Goal: Task Accomplishment & Management: Complete application form

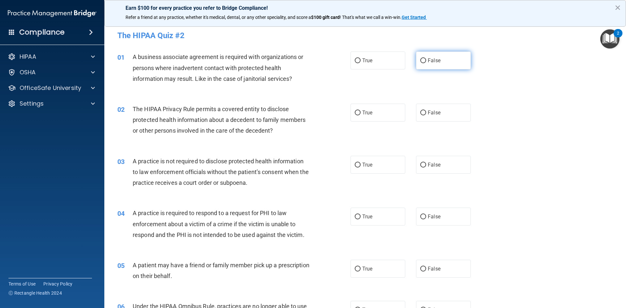
click at [421, 62] on input "False" at bounding box center [423, 60] width 6 height 5
radio input "true"
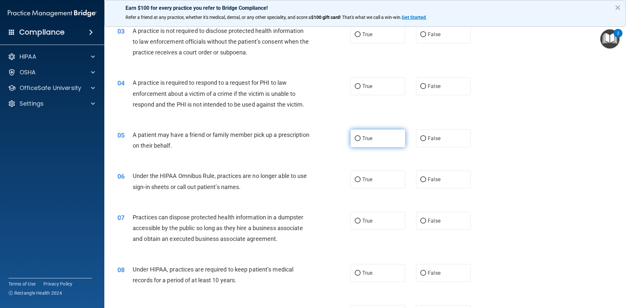
click at [388, 137] on label "True" at bounding box center [377, 138] width 55 height 18
click at [361, 137] on input "True" at bounding box center [358, 138] width 6 height 5
radio input "true"
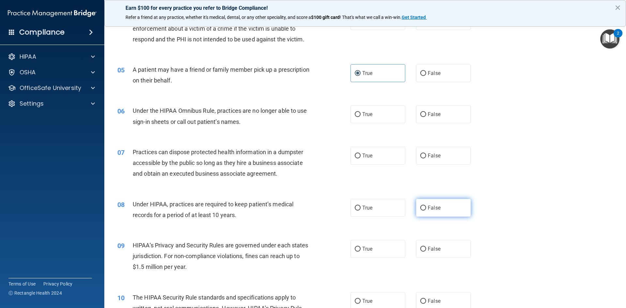
click at [421, 210] on input "False" at bounding box center [423, 208] width 6 height 5
radio input "true"
click at [438, 247] on label "False" at bounding box center [443, 249] width 55 height 18
click at [426, 247] on input "False" at bounding box center [423, 249] width 6 height 5
radio input "true"
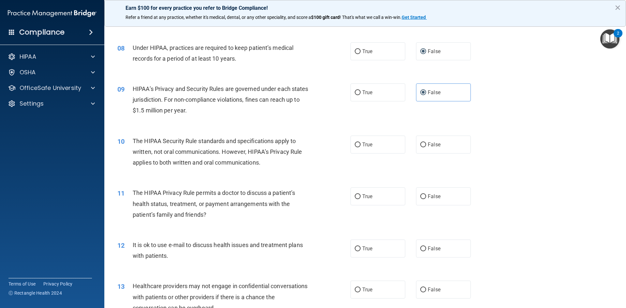
scroll to position [359, 0]
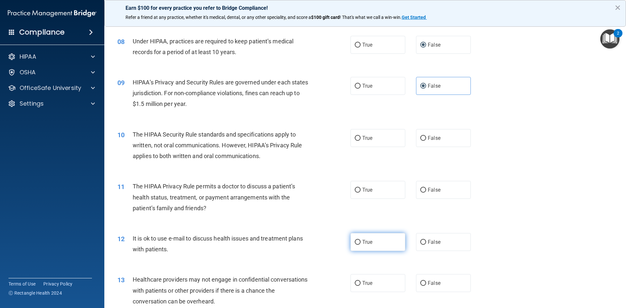
click at [377, 245] on label "True" at bounding box center [377, 242] width 55 height 18
click at [361, 245] on input "True" at bounding box center [358, 242] width 6 height 5
radio input "true"
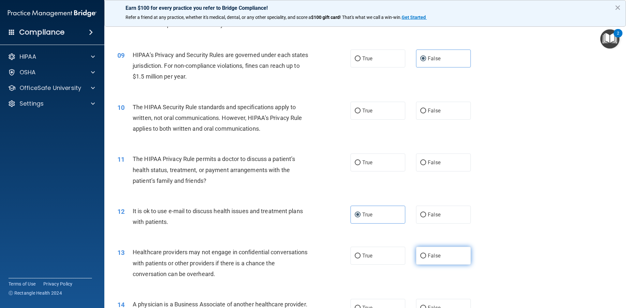
scroll to position [424, 0]
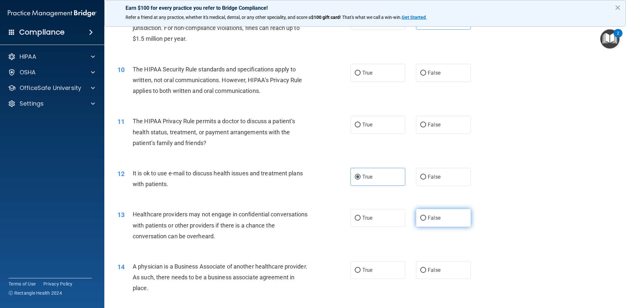
click at [433, 225] on label "False" at bounding box center [443, 218] width 55 height 18
click at [426, 221] on input "False" at bounding box center [423, 218] width 6 height 5
radio input "true"
click at [453, 284] on div "14 A physician is a Business Associate of another healthcare provider. As such,…" at bounding box center [364, 279] width 505 height 52
click at [455, 270] on label "False" at bounding box center [443, 270] width 55 height 18
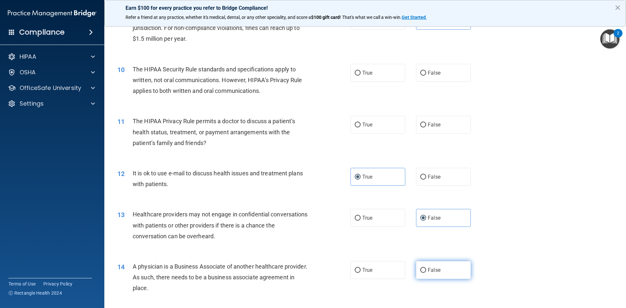
click at [426, 270] on input "False" at bounding box center [423, 270] width 6 height 5
radio input "true"
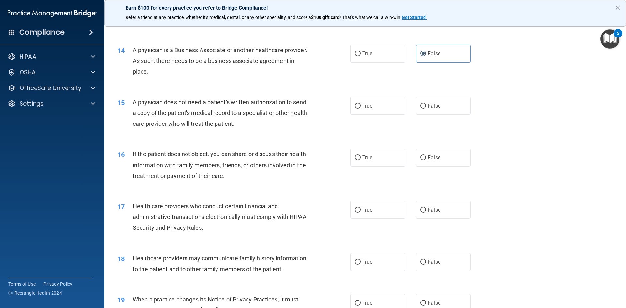
scroll to position [652, 0]
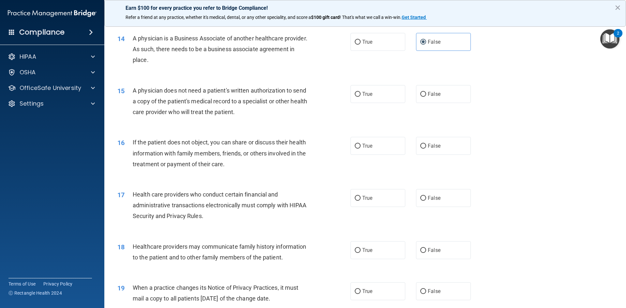
click at [436, 103] on div "15 A physician does not need a patient's written authorization to send a copy o…" at bounding box center [364, 103] width 505 height 52
click at [434, 97] on span "False" at bounding box center [434, 94] width 13 height 6
click at [426, 97] on input "False" at bounding box center [423, 94] width 6 height 5
radio input "true"
click at [390, 99] on label "True" at bounding box center [377, 94] width 55 height 18
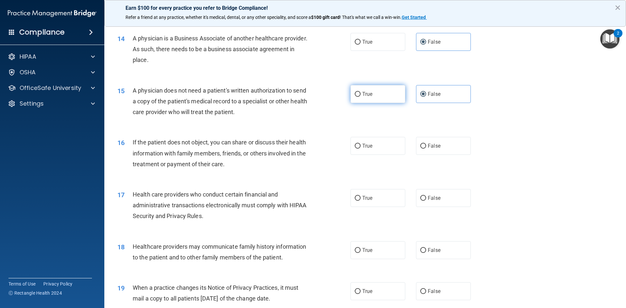
click at [361, 97] on input "True" at bounding box center [358, 94] width 6 height 5
radio input "true"
radio input "false"
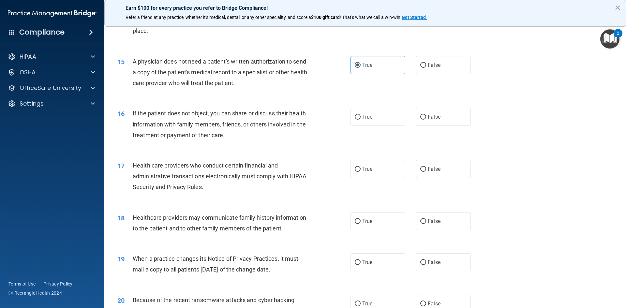
scroll to position [750, 0]
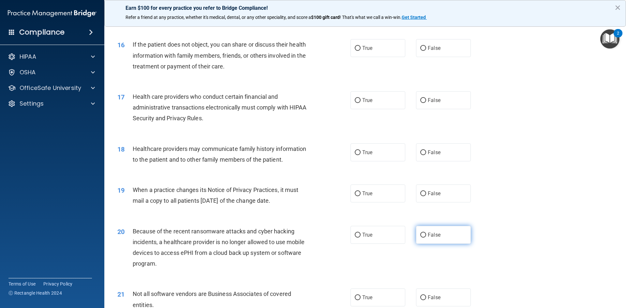
click at [441, 227] on label "False" at bounding box center [443, 235] width 55 height 18
click at [426, 233] on input "False" at bounding box center [423, 235] width 6 height 5
radio input "true"
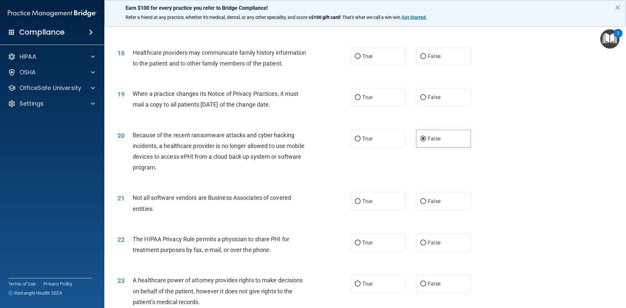
scroll to position [848, 0]
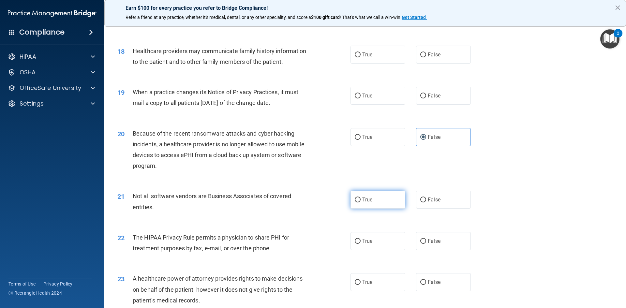
click at [389, 196] on label "True" at bounding box center [377, 200] width 55 height 18
click at [361, 198] on input "True" at bounding box center [358, 200] width 6 height 5
radio input "true"
click at [380, 240] on label "True" at bounding box center [377, 241] width 55 height 18
click at [361, 240] on input "True" at bounding box center [358, 241] width 6 height 5
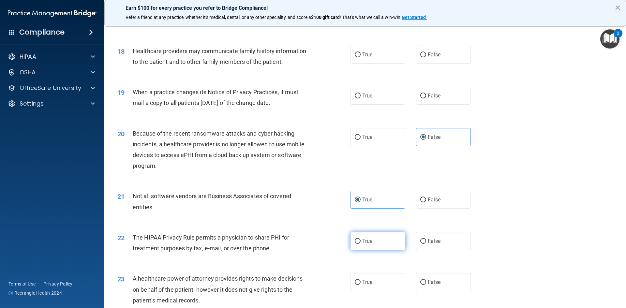
radio input "true"
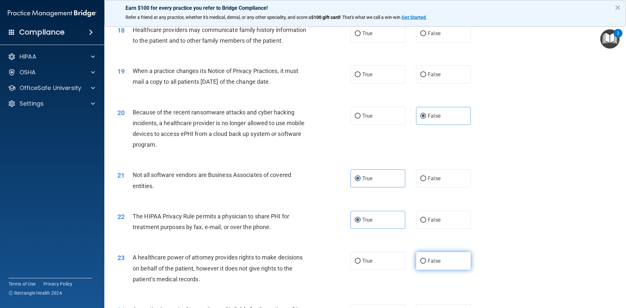
scroll to position [880, 0]
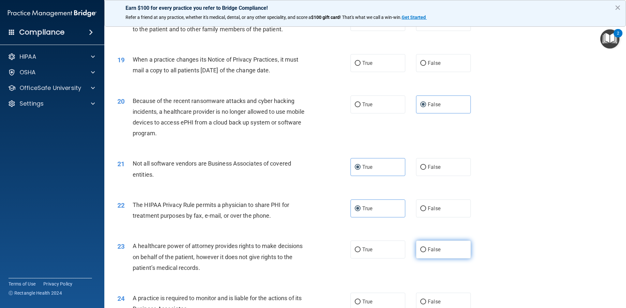
click at [424, 250] on label "False" at bounding box center [443, 250] width 55 height 18
click at [424, 250] on input "False" at bounding box center [423, 249] width 6 height 5
radio input "true"
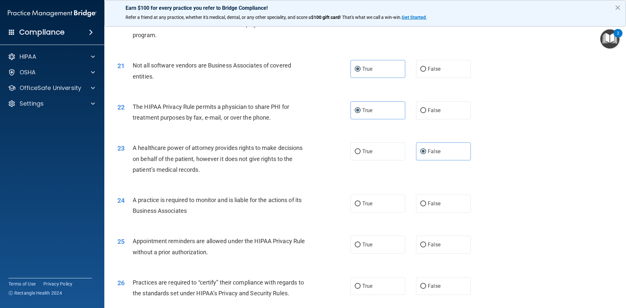
scroll to position [1011, 0]
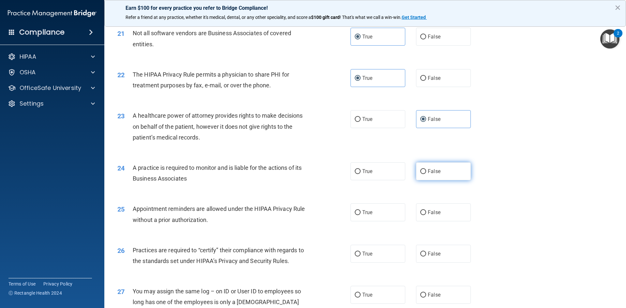
click at [458, 171] on label "False" at bounding box center [443, 171] width 55 height 18
click at [426, 171] on input "False" at bounding box center [423, 171] width 6 height 5
radio input "true"
click at [372, 221] on label "True" at bounding box center [377, 212] width 55 height 18
click at [361, 215] on input "True" at bounding box center [358, 212] width 6 height 5
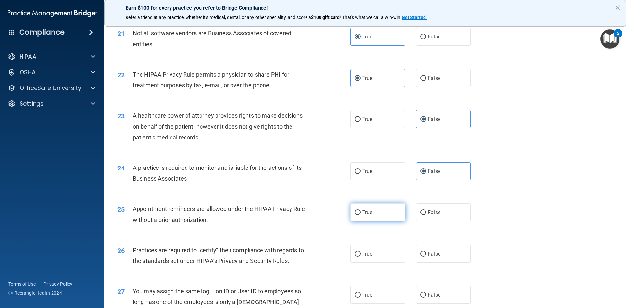
radio input "true"
click at [448, 262] on label "False" at bounding box center [443, 254] width 55 height 18
click at [426, 257] on input "False" at bounding box center [423, 254] width 6 height 5
radio input "true"
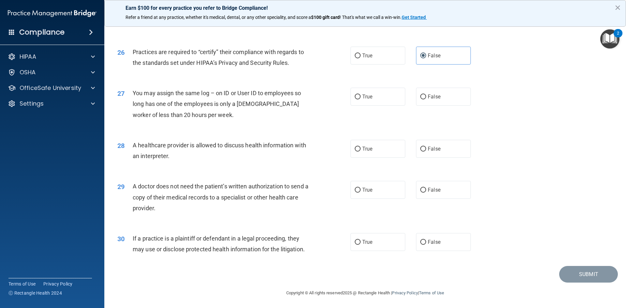
scroll to position [1210, 0]
click at [385, 191] on label "True" at bounding box center [377, 189] width 55 height 18
click at [361, 191] on input "True" at bounding box center [358, 189] width 6 height 5
radio input "true"
click at [370, 245] on label "True" at bounding box center [377, 241] width 55 height 18
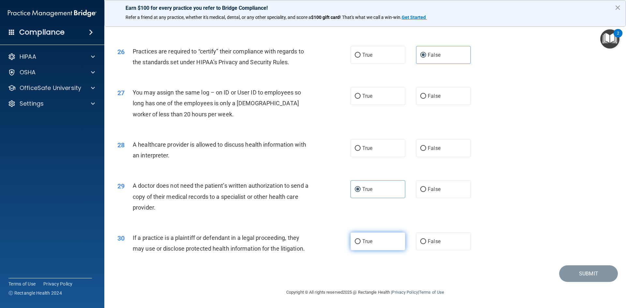
click at [361, 244] on input "True" at bounding box center [358, 241] width 6 height 5
radio input "true"
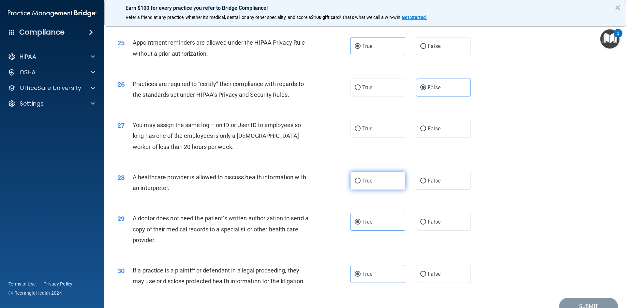
click at [375, 173] on label "True" at bounding box center [377, 181] width 55 height 18
click at [361, 179] on input "True" at bounding box center [358, 181] width 6 height 5
radio input "true"
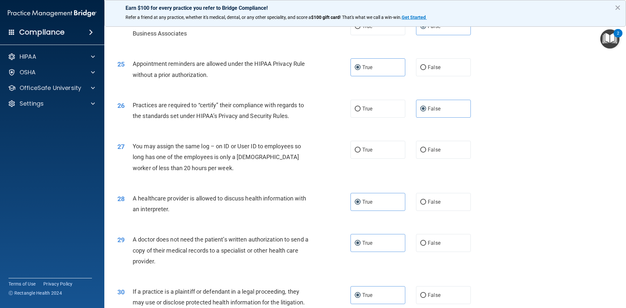
scroll to position [1144, 0]
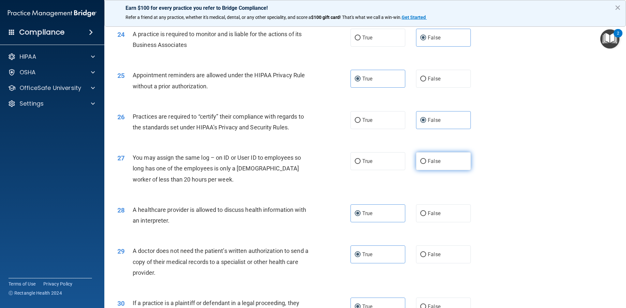
click at [428, 152] on label "False" at bounding box center [443, 161] width 55 height 18
click at [426, 159] on input "False" at bounding box center [423, 161] width 6 height 5
radio input "true"
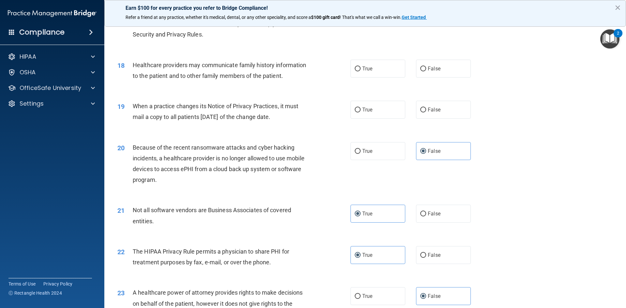
scroll to position [818, 0]
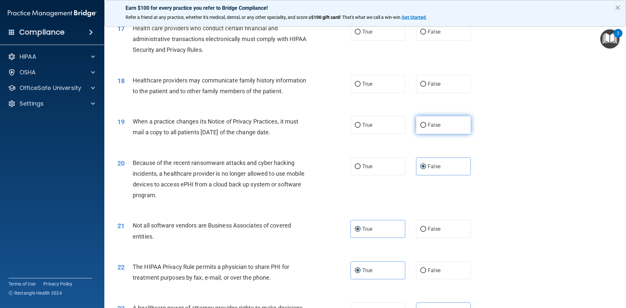
click at [451, 123] on label "False" at bounding box center [443, 125] width 55 height 18
click at [426, 123] on input "False" at bounding box center [423, 125] width 6 height 5
radio input "true"
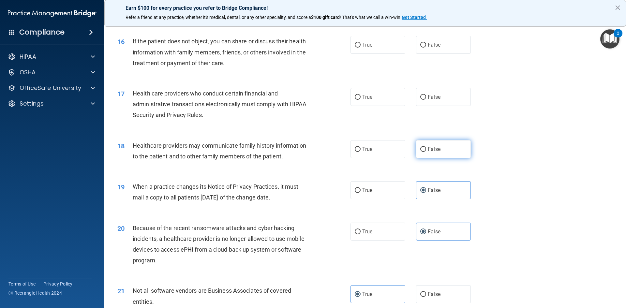
click at [418, 145] on label "False" at bounding box center [443, 149] width 55 height 18
click at [420, 147] on input "False" at bounding box center [423, 149] width 6 height 5
radio input "true"
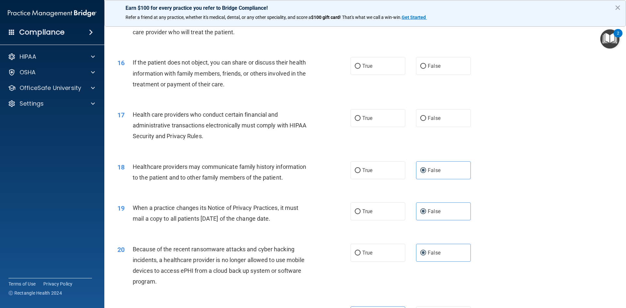
scroll to position [721, 0]
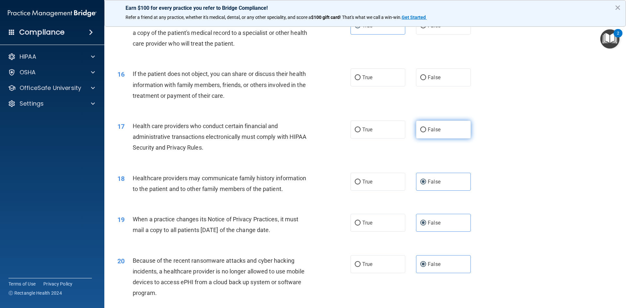
click at [426, 136] on label "False" at bounding box center [443, 130] width 55 height 18
click at [426, 132] on input "False" at bounding box center [423, 129] width 6 height 5
radio input "true"
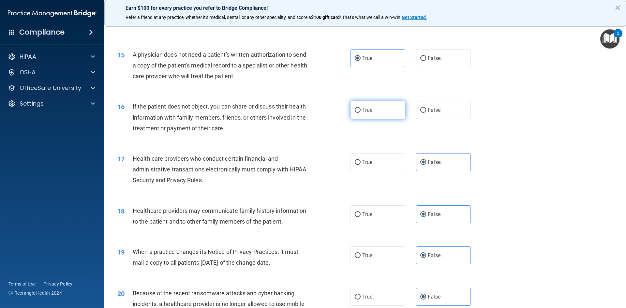
click at [364, 109] on span "True" at bounding box center [367, 110] width 10 height 6
click at [361, 109] on input "True" at bounding box center [358, 110] width 6 height 5
radio input "true"
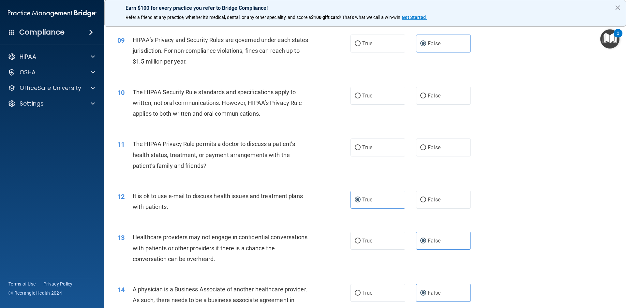
scroll to position [394, 0]
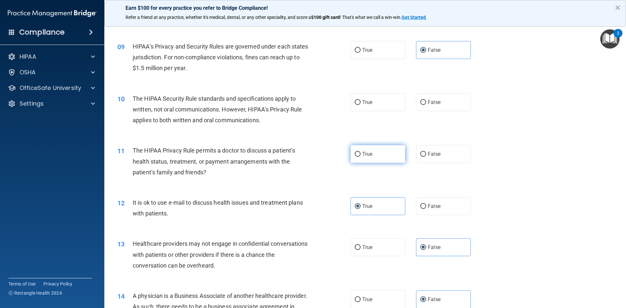
click at [378, 157] on label "True" at bounding box center [377, 154] width 55 height 18
click at [361, 157] on input "True" at bounding box center [358, 154] width 6 height 5
radio input "true"
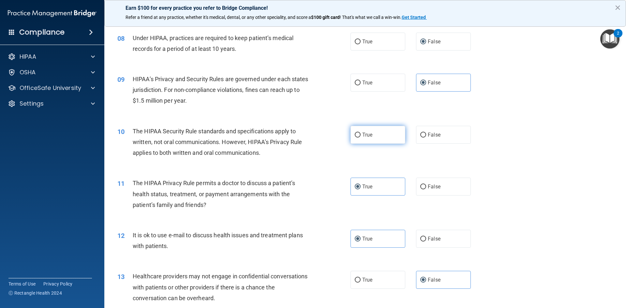
click at [360, 141] on label "True" at bounding box center [377, 135] width 55 height 18
click at [360, 138] on input "True" at bounding box center [358, 135] width 6 height 5
radio input "true"
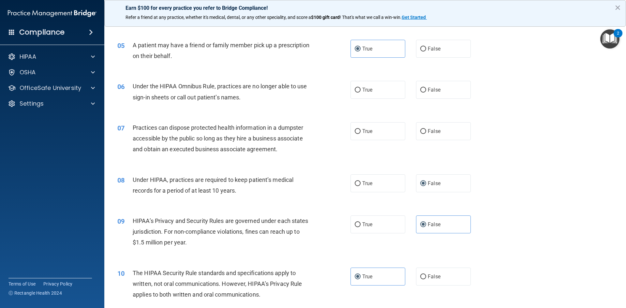
scroll to position [166, 0]
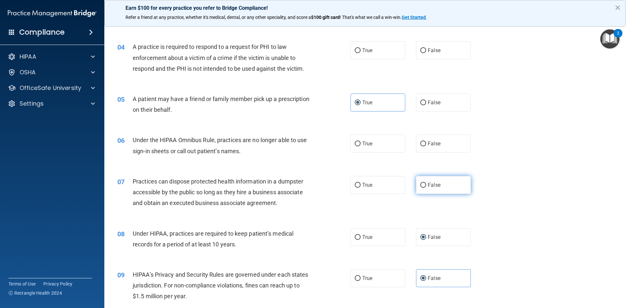
click at [422, 184] on input "False" at bounding box center [423, 185] width 6 height 5
radio input "true"
click at [429, 136] on label "False" at bounding box center [443, 144] width 55 height 18
click at [426, 141] on input "False" at bounding box center [423, 143] width 6 height 5
radio input "true"
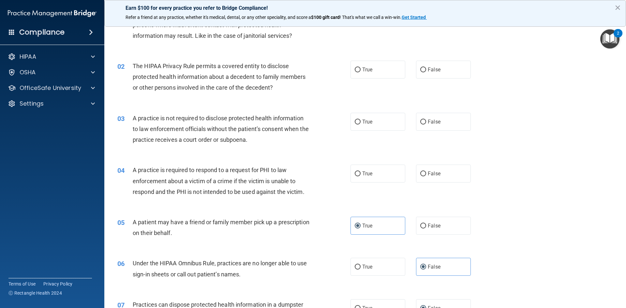
scroll to position [36, 0]
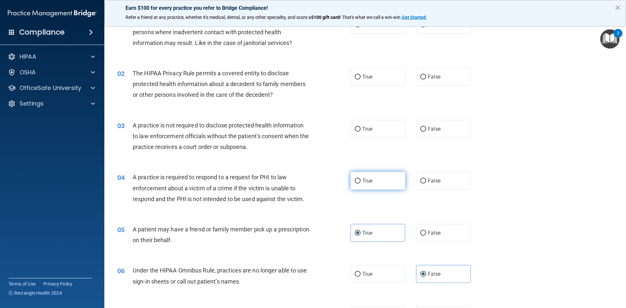
click at [367, 178] on span "True" at bounding box center [367, 181] width 10 height 6
click at [361, 179] on input "True" at bounding box center [358, 181] width 6 height 5
radio input "true"
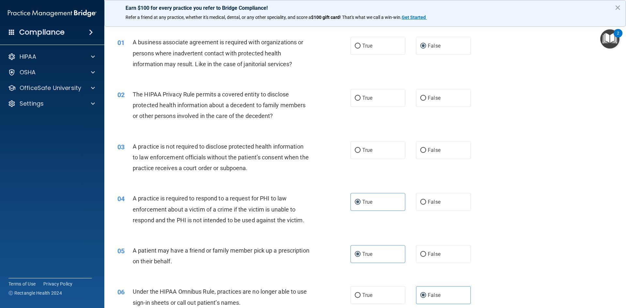
scroll to position [3, 0]
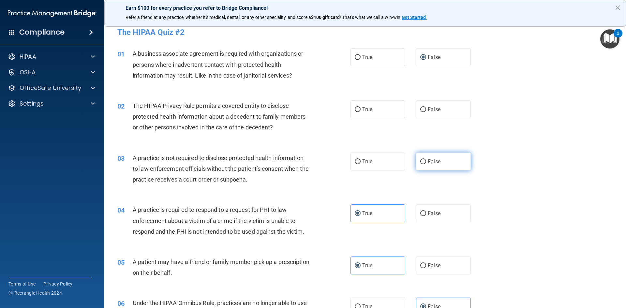
click at [438, 168] on label "False" at bounding box center [443, 162] width 55 height 18
click at [426, 164] on input "False" at bounding box center [423, 161] width 6 height 5
radio input "true"
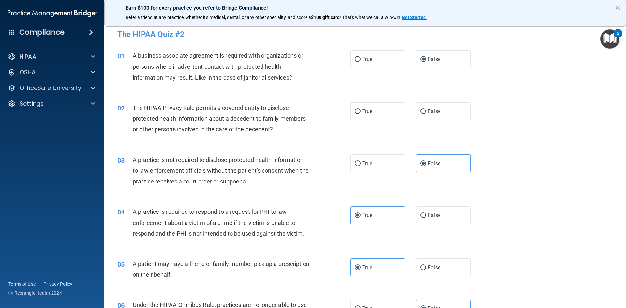
scroll to position [0, 0]
click at [362, 117] on label "True" at bounding box center [377, 113] width 55 height 18
click at [361, 115] on input "True" at bounding box center [358, 113] width 6 height 5
radio input "true"
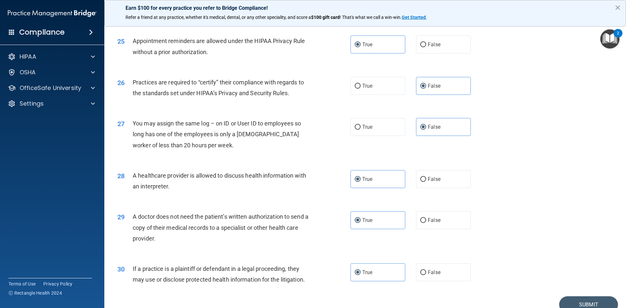
scroll to position [1210, 0]
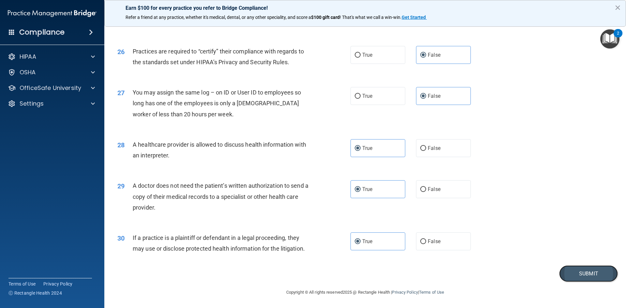
click at [565, 280] on button "Submit" at bounding box center [588, 273] width 59 height 17
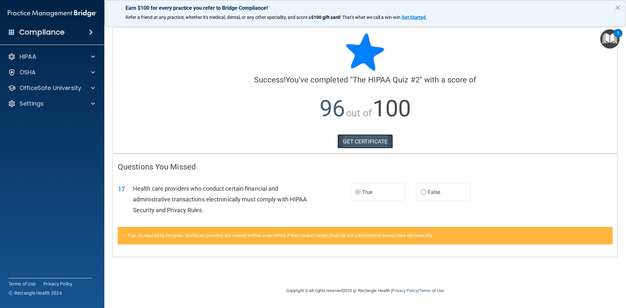
click at [379, 143] on link "GET CERTIFICATE" at bounding box center [365, 141] width 56 height 14
click at [86, 58] on div at bounding box center [92, 57] width 16 height 8
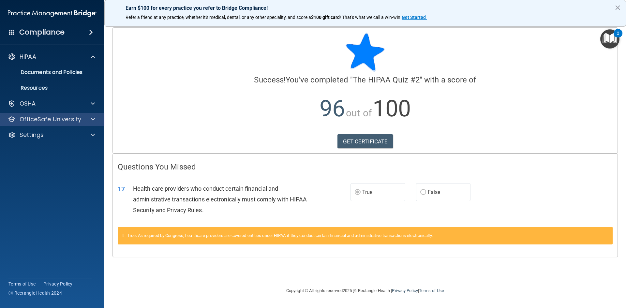
click at [20, 123] on div "OfficeSafe University" at bounding box center [52, 119] width 105 height 13
click at [93, 118] on span at bounding box center [93, 119] width 4 height 8
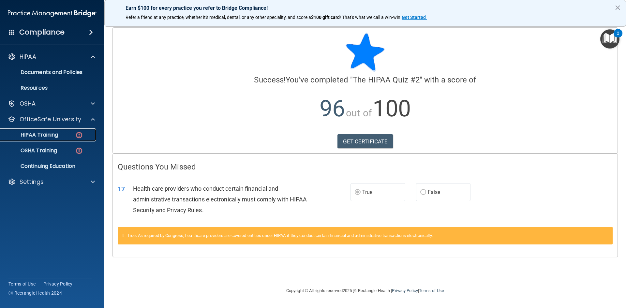
click at [66, 136] on div "HIPAA Training" at bounding box center [48, 135] width 89 height 7
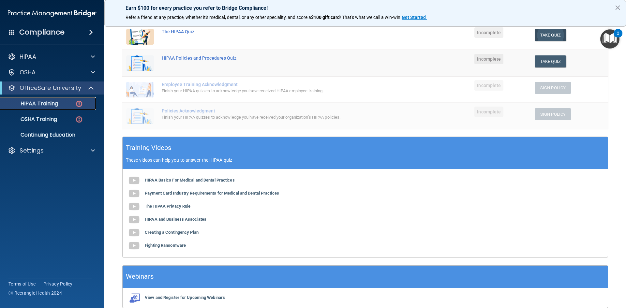
scroll to position [90, 0]
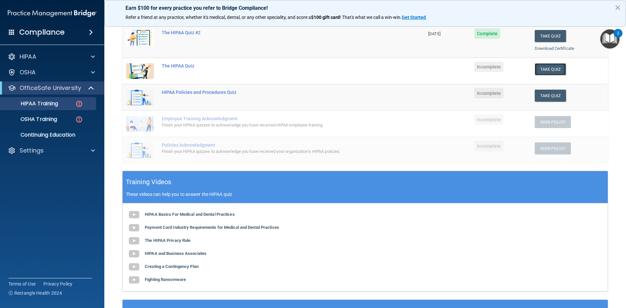
click at [540, 68] on button "Take Quiz" at bounding box center [550, 69] width 31 height 12
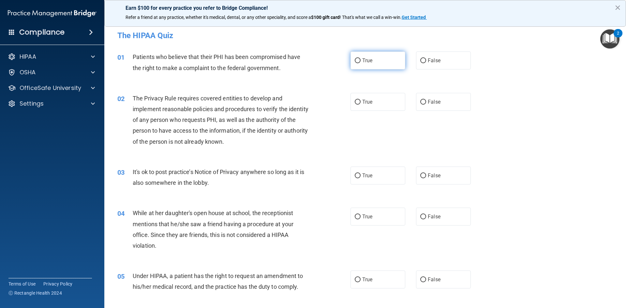
click at [354, 67] on label "True" at bounding box center [377, 61] width 55 height 18
click at [355, 63] on input "True" at bounding box center [358, 60] width 6 height 5
radio input "true"
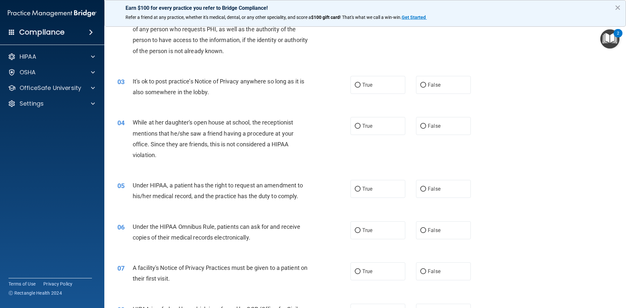
scroll to position [98, 0]
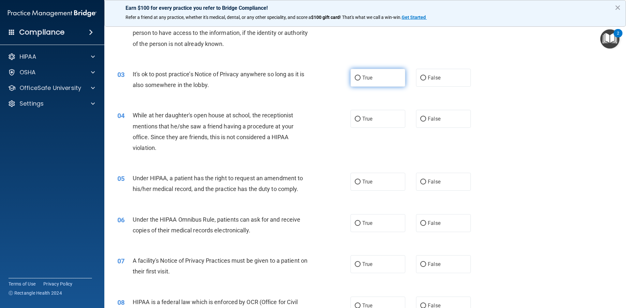
click at [368, 76] on span "True" at bounding box center [367, 78] width 10 height 6
click at [361, 76] on input "True" at bounding box center [358, 78] width 6 height 5
radio input "true"
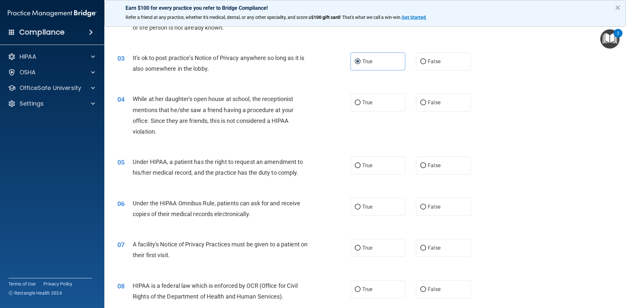
scroll to position [130, 0]
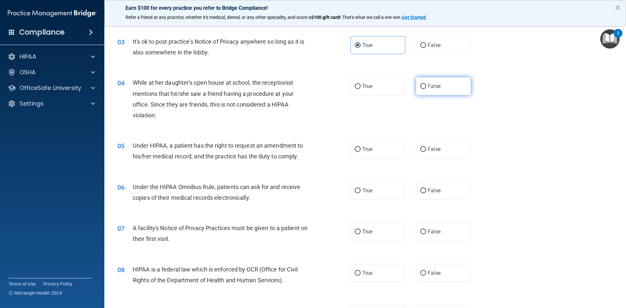
click at [449, 93] on label "False" at bounding box center [443, 86] width 55 height 18
click at [426, 89] on input "False" at bounding box center [423, 86] width 6 height 5
radio input "true"
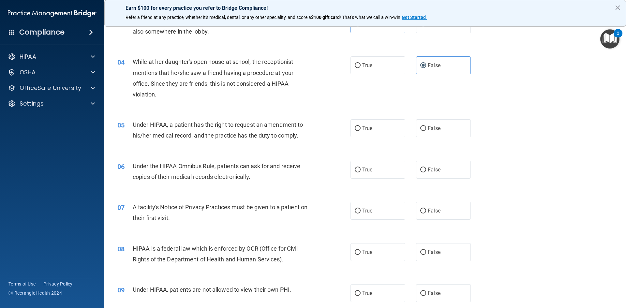
scroll to position [163, 0]
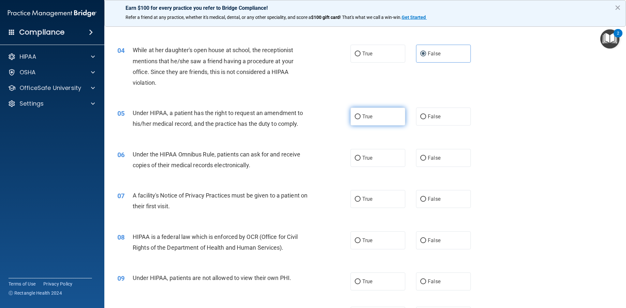
click at [359, 122] on label "True" at bounding box center [377, 117] width 55 height 18
click at [359, 119] on input "True" at bounding box center [358, 116] width 6 height 5
radio input "true"
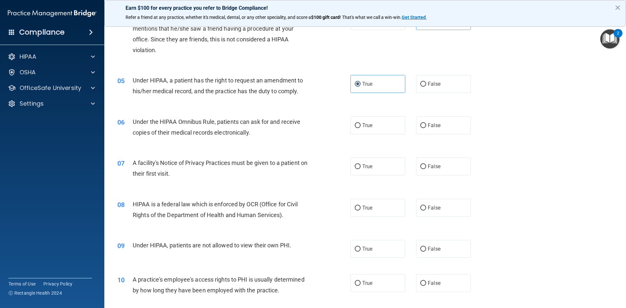
scroll to position [228, 0]
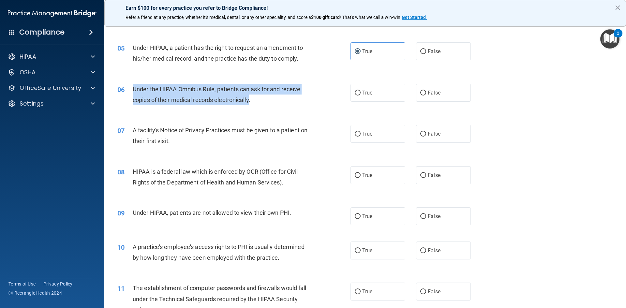
drag, startPoint x: 134, startPoint y: 88, endPoint x: 250, endPoint y: 98, distance: 116.2
click at [250, 98] on span "Under the HIPAA Omnibus Rule, patients can ask for and receive copies of their …" at bounding box center [217, 95] width 168 height 18
copy span "Under the HIPAA Omnibus Rule, patients can ask for and receive copies of their …"
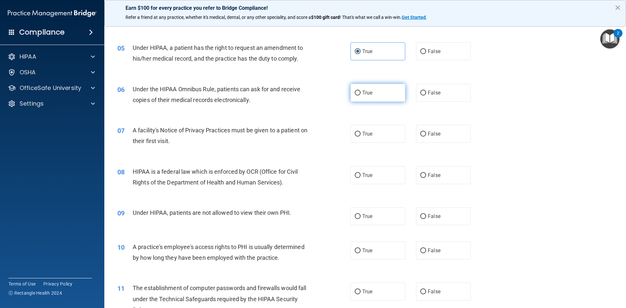
click at [362, 92] on span "True" at bounding box center [367, 93] width 10 height 6
click at [361, 92] on input "True" at bounding box center [358, 93] width 6 height 5
radio input "true"
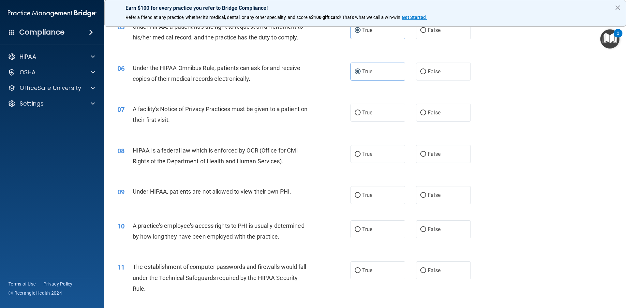
scroll to position [261, 0]
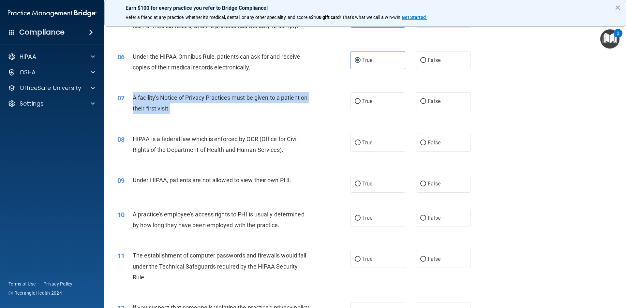
drag, startPoint x: 134, startPoint y: 97, endPoint x: 178, endPoint y: 107, distance: 44.8
click at [178, 107] on span "A facility's Notice of Privacy Practices must be given to a patient on their fi…" at bounding box center [220, 103] width 175 height 18
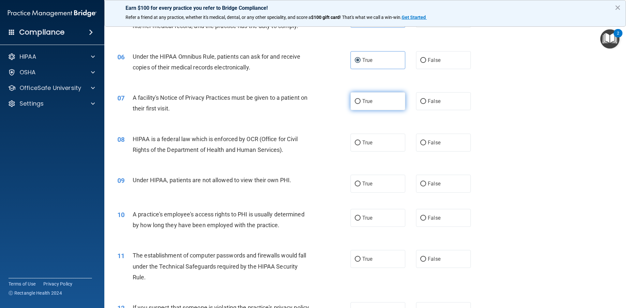
click at [398, 98] on label "True" at bounding box center [377, 101] width 55 height 18
click at [361, 99] on input "True" at bounding box center [358, 101] width 6 height 5
radio input "true"
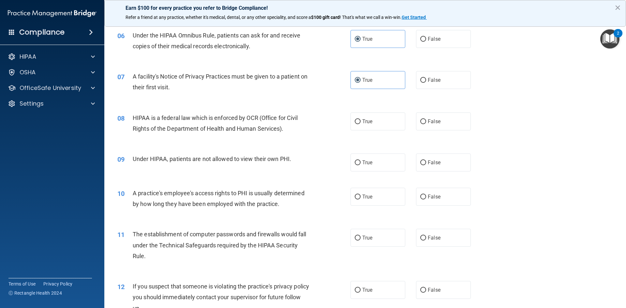
scroll to position [293, 0]
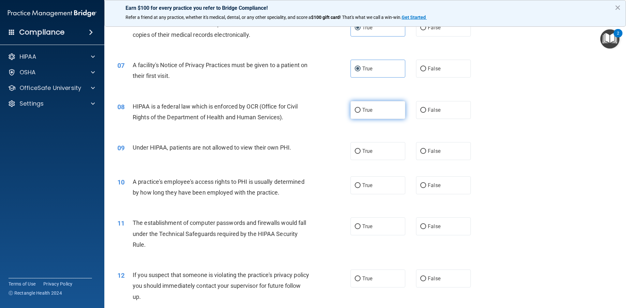
click at [364, 109] on span "True" at bounding box center [367, 110] width 10 height 6
click at [361, 109] on input "True" at bounding box center [358, 110] width 6 height 5
radio input "true"
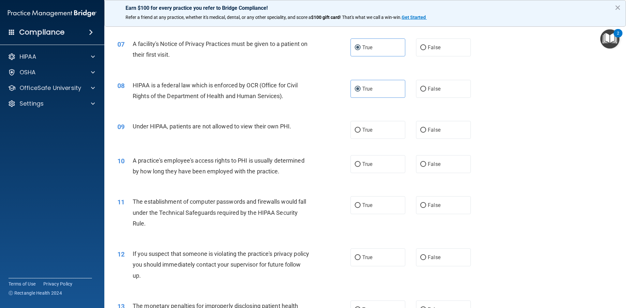
scroll to position [326, 0]
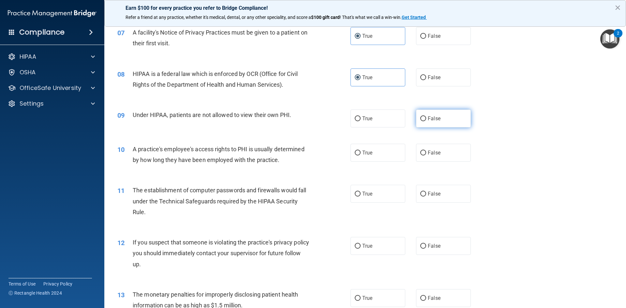
click at [418, 125] on label "False" at bounding box center [443, 119] width 55 height 18
click at [420, 121] on input "False" at bounding box center [423, 118] width 6 height 5
radio input "true"
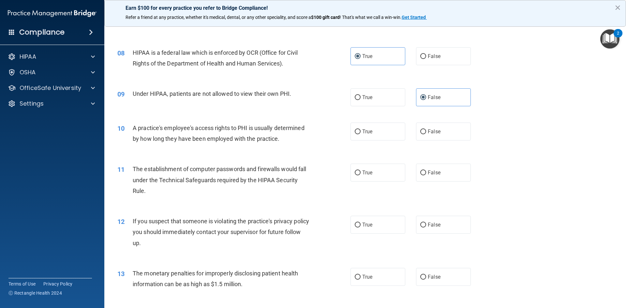
scroll to position [359, 0]
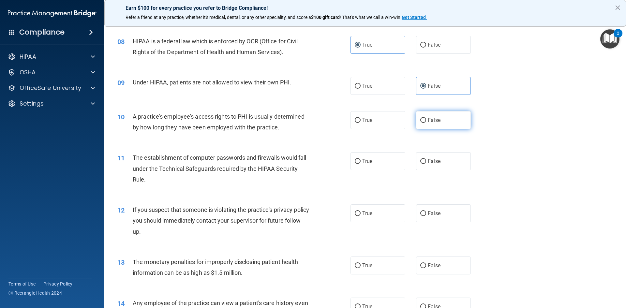
click at [432, 120] on span "False" at bounding box center [434, 120] width 13 height 6
click at [426, 120] on input "False" at bounding box center [423, 120] width 6 height 5
radio input "true"
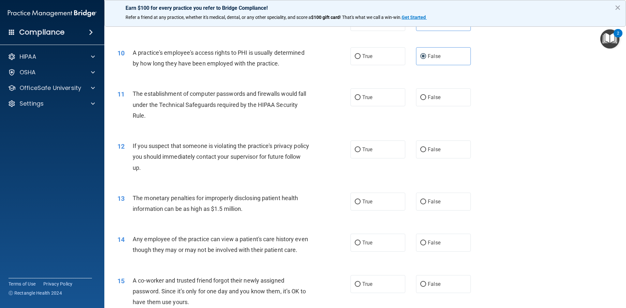
scroll to position [424, 0]
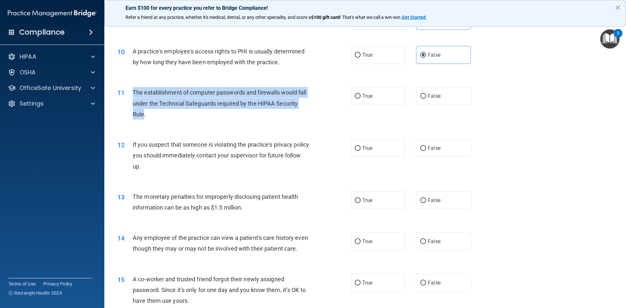
drag, startPoint x: 133, startPoint y: 94, endPoint x: 144, endPoint y: 115, distance: 23.3
click at [144, 115] on span "The establishment of computer passwords and firewalls would fall under the Tech…" at bounding box center [219, 103] width 173 height 28
copy span "The establishment of computer passwords and firewalls would fall under the Tech…"
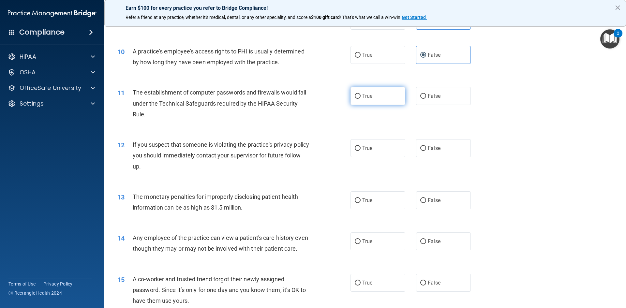
click at [367, 100] on label "True" at bounding box center [377, 96] width 55 height 18
click at [361, 99] on input "True" at bounding box center [358, 96] width 6 height 5
radio input "true"
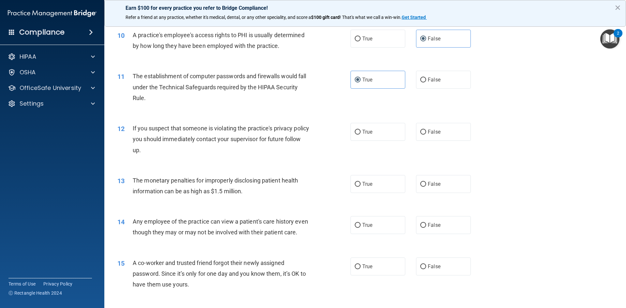
scroll to position [456, 0]
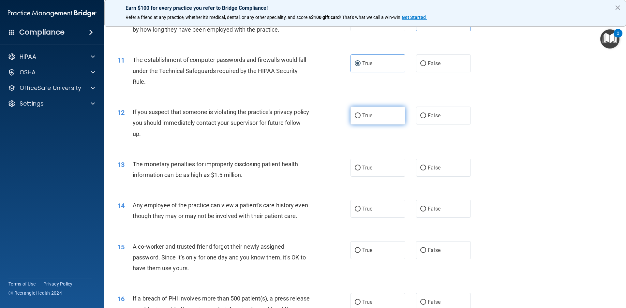
click at [355, 115] on input "True" at bounding box center [358, 115] width 6 height 5
radio input "true"
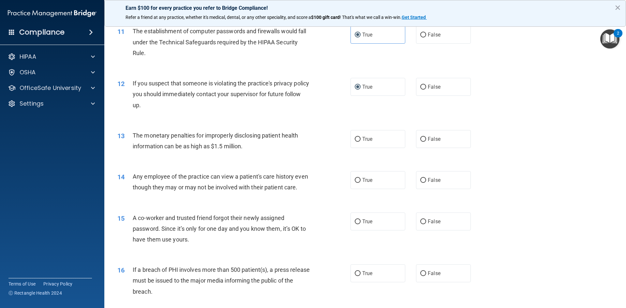
scroll to position [522, 0]
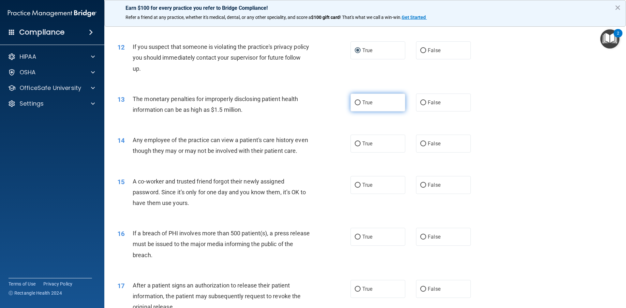
click at [380, 103] on label "True" at bounding box center [377, 103] width 55 height 18
click at [361, 103] on input "True" at bounding box center [358, 102] width 6 height 5
radio input "true"
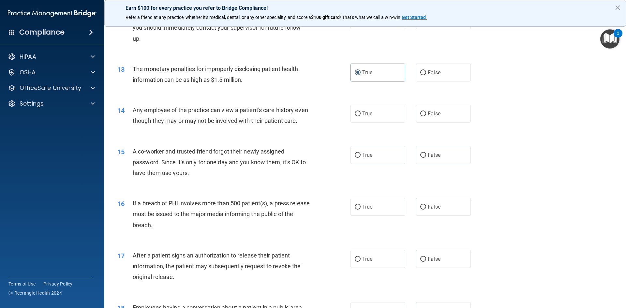
scroll to position [587, 0]
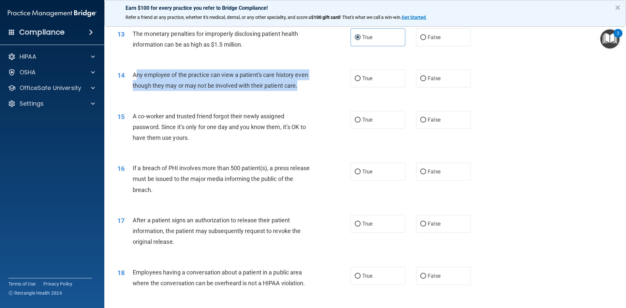
drag, startPoint x: 135, startPoint y: 73, endPoint x: 146, endPoint y: 91, distance: 21.6
click at [146, 91] on div "Any employee of the practice can view a patient's care history even though they…" at bounding box center [224, 80] width 182 height 22
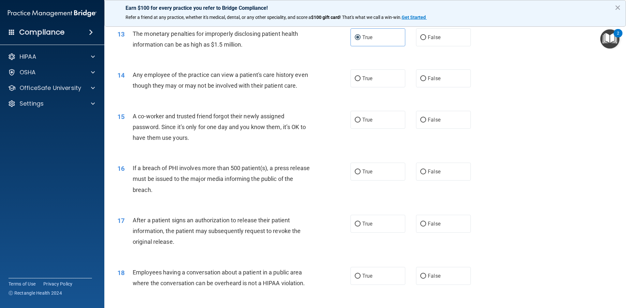
click at [130, 75] on div "14" at bounding box center [122, 75] width 20 height 12
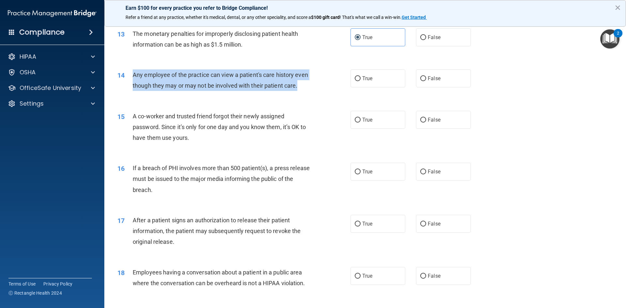
drag, startPoint x: 132, startPoint y: 73, endPoint x: 149, endPoint y: 93, distance: 25.7
click at [149, 93] on div "14 Any employee of the practice can view a patient's care history even though t…" at bounding box center [234, 81] width 253 height 25
copy div "Any employee of the practice can view a patient's care history even though they…"
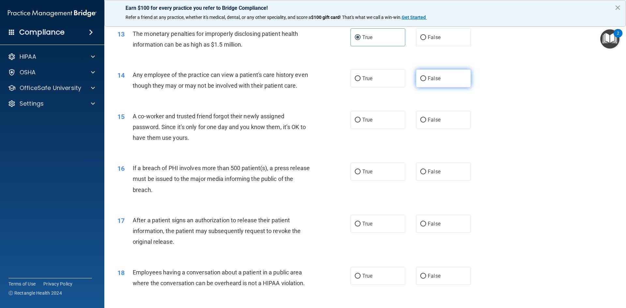
click at [424, 82] on label "False" at bounding box center [443, 78] width 55 height 18
click at [424, 81] on input "False" at bounding box center [423, 78] width 6 height 5
radio input "true"
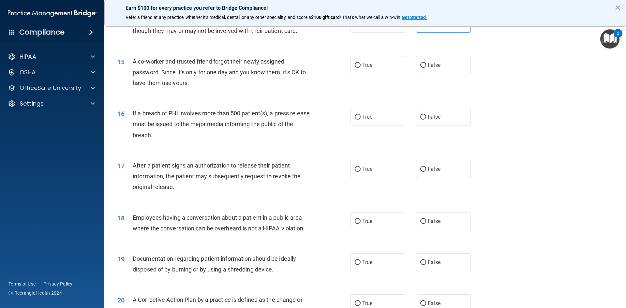
scroll to position [652, 0]
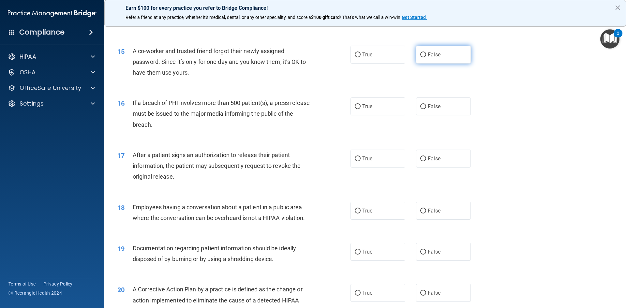
click at [436, 64] on label "False" at bounding box center [443, 55] width 55 height 18
click at [426, 57] on input "False" at bounding box center [423, 54] width 6 height 5
radio input "true"
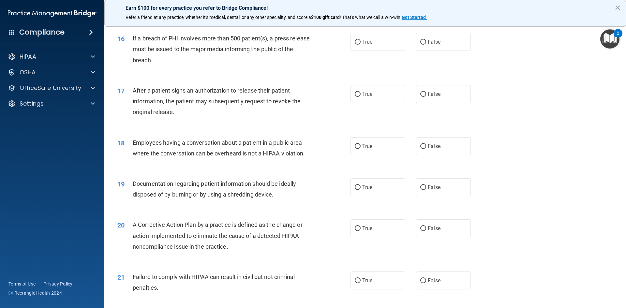
scroll to position [717, 0]
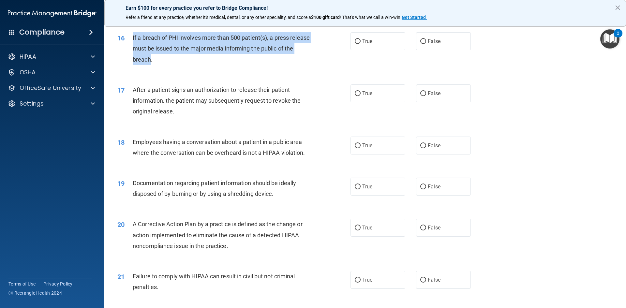
drag, startPoint x: 131, startPoint y: 47, endPoint x: 160, endPoint y: 75, distance: 39.9
click at [160, 68] on div "16 If a breach of PHI involves more than 500 patient(s), a press release must b…" at bounding box center [234, 50] width 253 height 36
copy div "If a breach of PHI involves more than 500 patient(s), a press release must be i…"
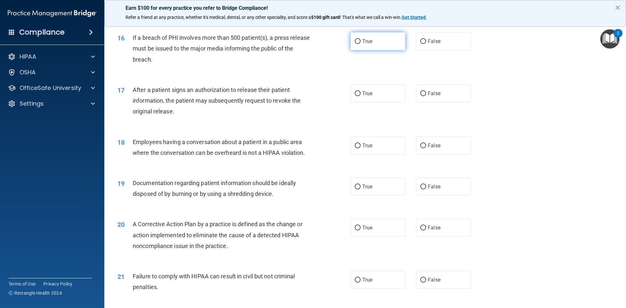
click at [388, 50] on label "True" at bounding box center [377, 41] width 55 height 18
click at [361, 44] on input "True" at bounding box center [358, 41] width 6 height 5
radio input "true"
click at [384, 102] on label "True" at bounding box center [377, 93] width 55 height 18
click at [361, 96] on input "True" at bounding box center [358, 93] width 6 height 5
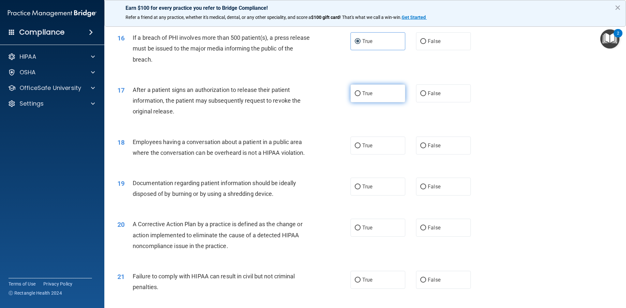
radio input "true"
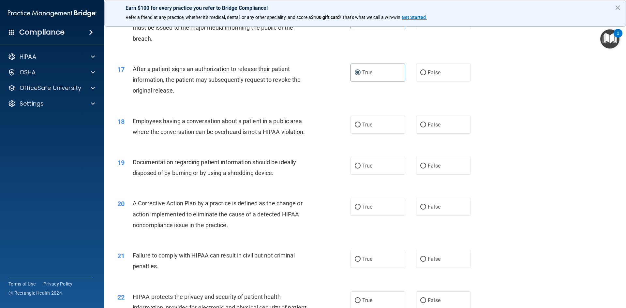
scroll to position [750, 0]
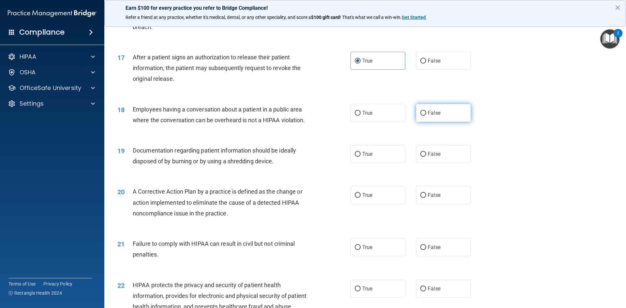
click at [437, 116] on span "False" at bounding box center [434, 113] width 13 height 6
click at [426, 116] on input "False" at bounding box center [423, 113] width 6 height 5
radio input "true"
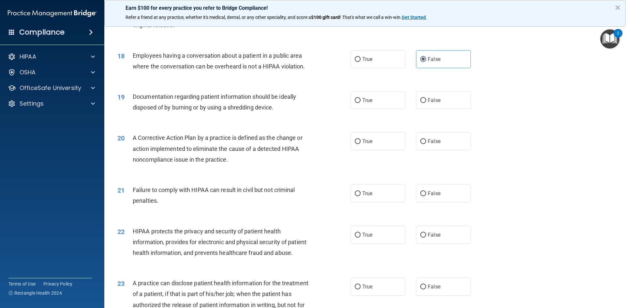
scroll to position [815, 0]
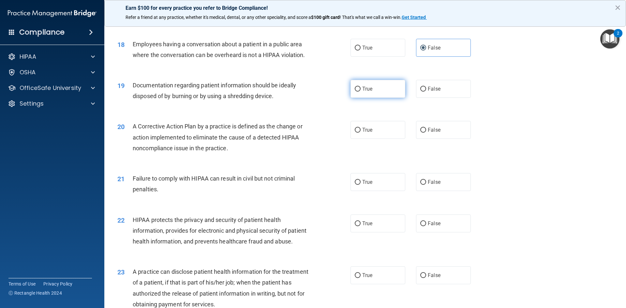
click at [398, 98] on label "True" at bounding box center [377, 89] width 55 height 18
click at [361, 92] on input "True" at bounding box center [358, 89] width 6 height 5
radio input "true"
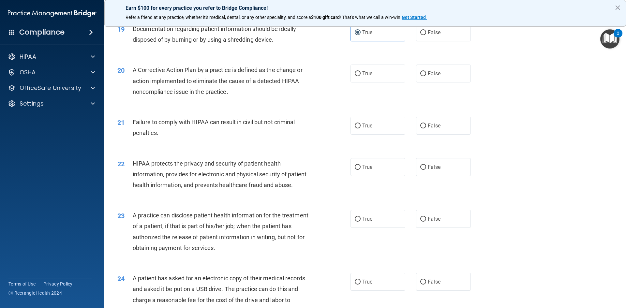
scroll to position [880, 0]
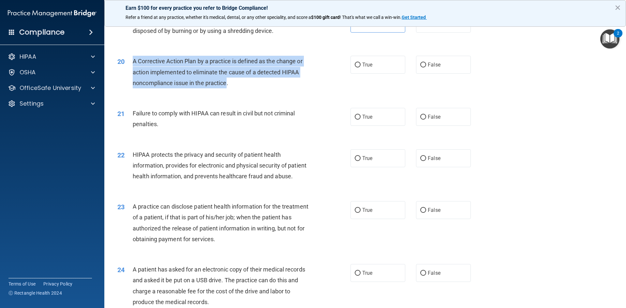
drag, startPoint x: 132, startPoint y: 69, endPoint x: 227, endPoint y: 94, distance: 97.3
click at [227, 86] on span "A Corrective Action Plan by a practice is defined as the change or action imple…" at bounding box center [218, 72] width 170 height 28
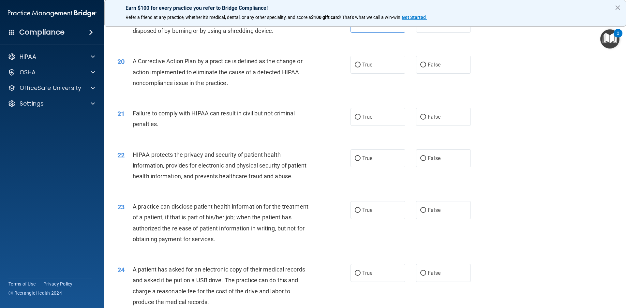
drag, startPoint x: 220, startPoint y: 90, endPoint x: 261, endPoint y: 49, distance: 58.8
click at [261, 39] on div "19 Documentation regarding patient information should be ideally disposed of by…" at bounding box center [234, 27] width 253 height 25
click at [354, 74] on label "True" at bounding box center [377, 65] width 55 height 18
click at [355, 67] on input "True" at bounding box center [358, 65] width 6 height 5
radio input "true"
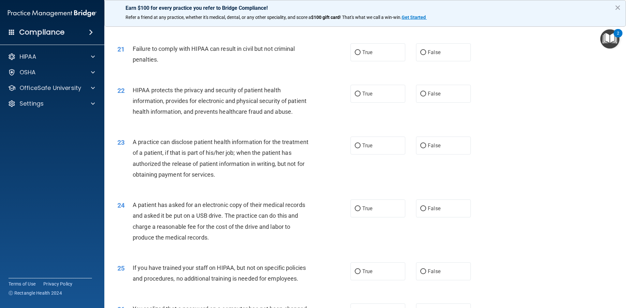
scroll to position [945, 0]
click at [417, 61] on label "False" at bounding box center [443, 52] width 55 height 18
click at [420, 54] on input "False" at bounding box center [423, 52] width 6 height 5
radio input "true"
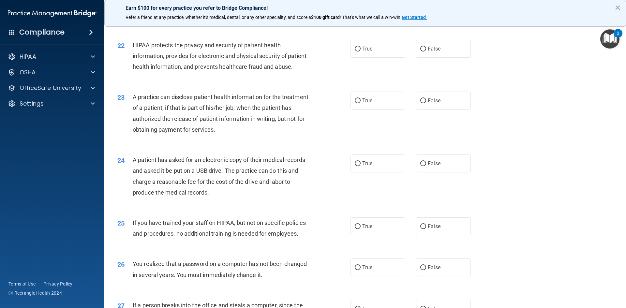
scroll to position [978, 0]
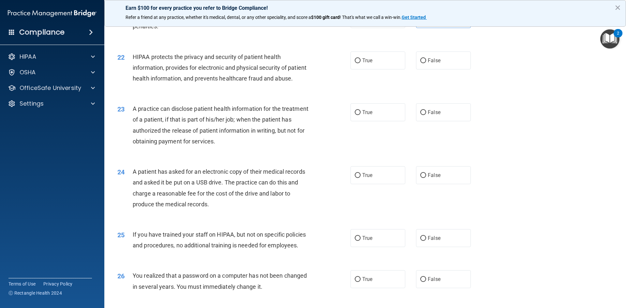
click at [369, 81] on div "22 HIPAA protects the privacy and security of patient health information, provi…" at bounding box center [364, 69] width 505 height 52
click at [372, 69] on label "True" at bounding box center [377, 61] width 55 height 18
click at [361, 63] on input "True" at bounding box center [358, 60] width 6 height 5
radio input "true"
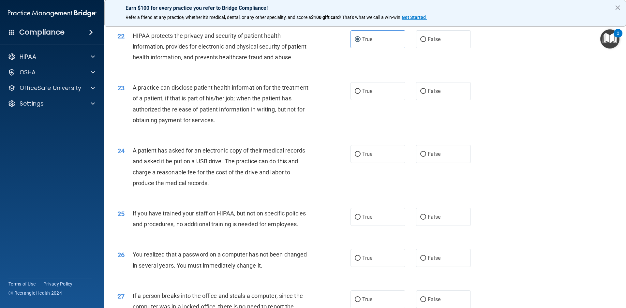
scroll to position [1011, 0]
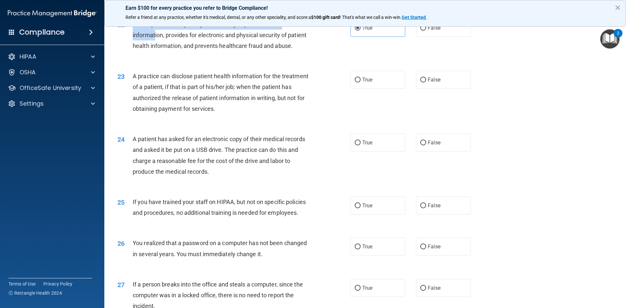
drag, startPoint x: 133, startPoint y: 39, endPoint x: 156, endPoint y: 45, distance: 23.1
click at [156, 45] on div "22 HIPAA protects the privacy and security of patient health information, provi…" at bounding box center [234, 37] width 253 height 36
click at [169, 52] on div "HIPAA protects the privacy and security of patient health information, provides…" at bounding box center [224, 35] width 182 height 33
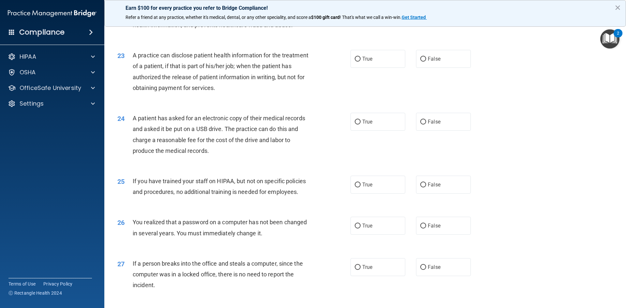
scroll to position [1043, 0]
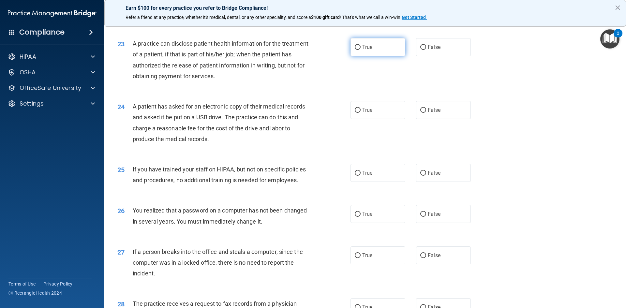
click at [356, 50] on input "True" at bounding box center [358, 47] width 6 height 5
radio input "true"
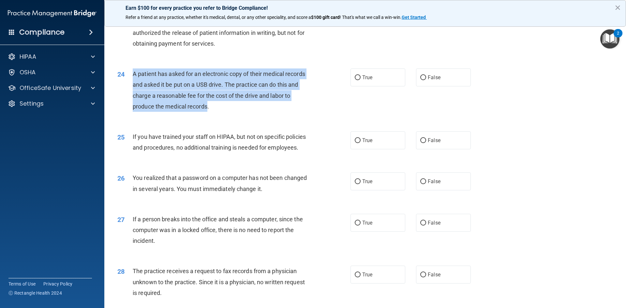
drag, startPoint x: 132, startPoint y: 94, endPoint x: 205, endPoint y: 127, distance: 80.8
click at [205, 115] on div "24 A patient has asked for an electronic copy of their medical records and aske…" at bounding box center [234, 91] width 253 height 47
drag, startPoint x: 199, startPoint y: 120, endPoint x: 196, endPoint y: 121, distance: 3.4
copy div "A patient has asked for an electronic copy of their medical records and asked i…"
click at [420, 80] on input "False" at bounding box center [423, 77] width 6 height 5
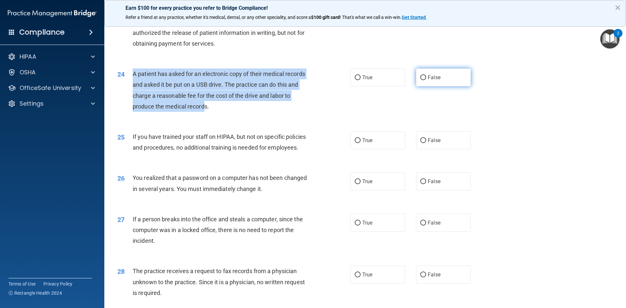
radio input "true"
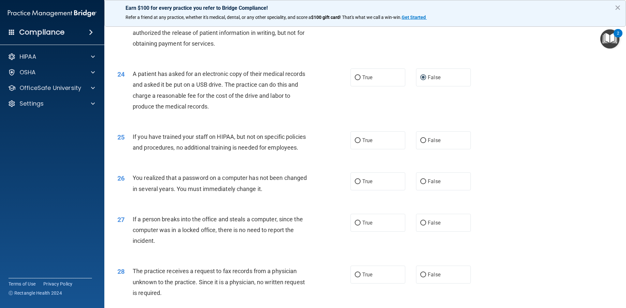
click at [319, 123] on div "24 A patient has asked for an electronic copy of their medical records and aske…" at bounding box center [364, 91] width 505 height 63
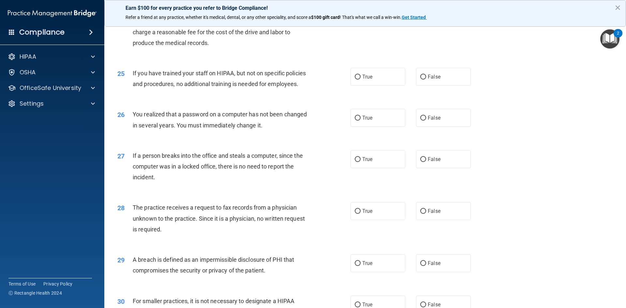
scroll to position [1141, 0]
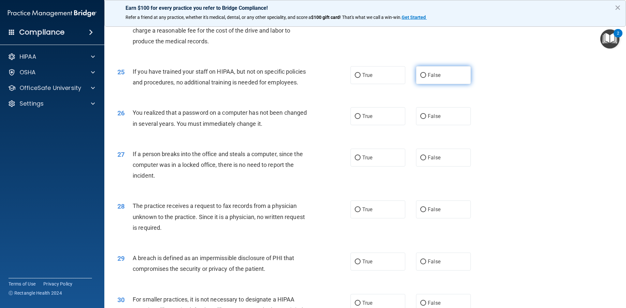
click at [420, 78] on input "False" at bounding box center [423, 75] width 6 height 5
radio input "true"
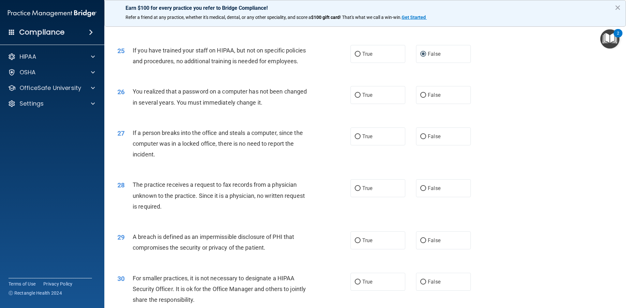
scroll to position [1174, 0]
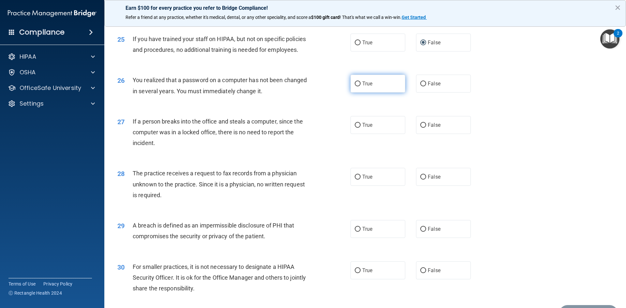
click at [374, 93] on label "True" at bounding box center [377, 84] width 55 height 18
click at [361, 86] on input "True" at bounding box center [358, 84] width 6 height 5
radio input "true"
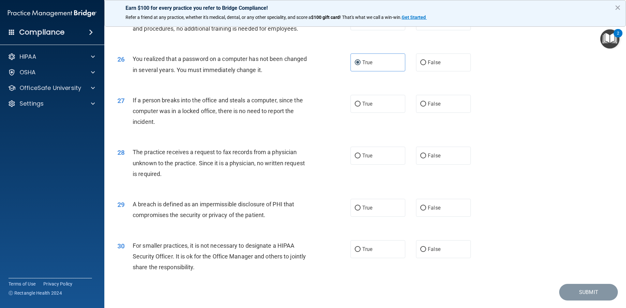
scroll to position [1206, 0]
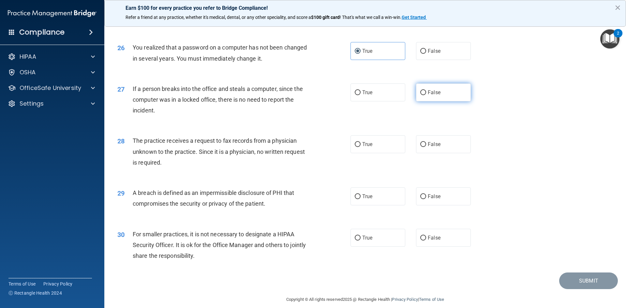
click at [422, 101] on label "False" at bounding box center [443, 92] width 55 height 18
click at [422, 95] on input "False" at bounding box center [423, 92] width 6 height 5
radio input "true"
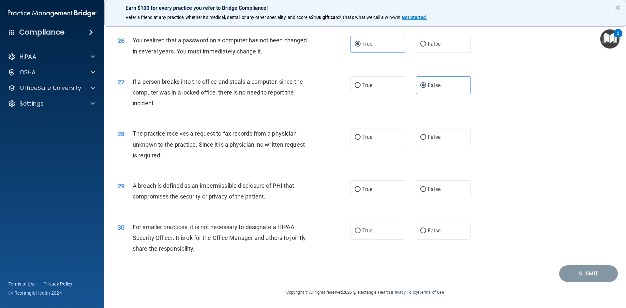
scroll to position [1235, 0]
click at [418, 145] on label "False" at bounding box center [443, 137] width 55 height 18
click at [420, 140] on input "False" at bounding box center [423, 137] width 6 height 5
radio input "true"
click at [366, 192] on span "True" at bounding box center [367, 189] width 10 height 6
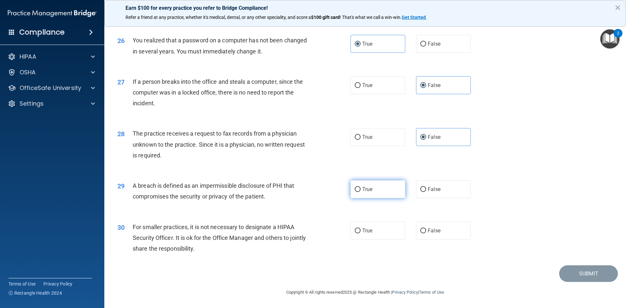
click at [361, 192] on input "True" at bounding box center [358, 189] width 6 height 5
radio input "true"
click at [380, 237] on label "True" at bounding box center [377, 231] width 55 height 18
click at [361, 233] on input "True" at bounding box center [358, 231] width 6 height 5
radio input "true"
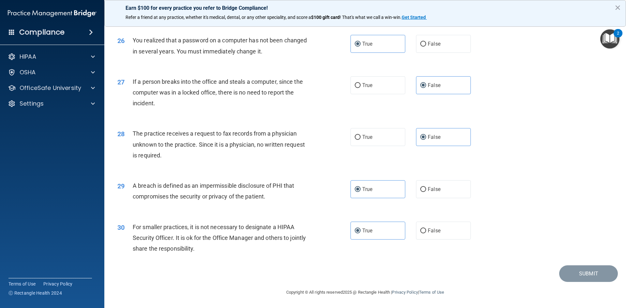
drag, startPoint x: 583, startPoint y: 233, endPoint x: 581, endPoint y: 253, distance: 19.7
click at [583, 233] on div "30 For smaller practices, it is not necessary to designate a HIPAA Security Off…" at bounding box center [364, 240] width 505 height 52
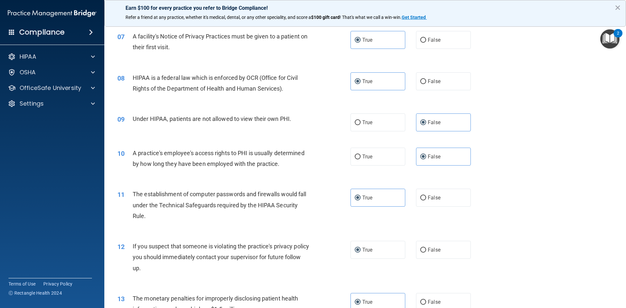
scroll to position [290, 0]
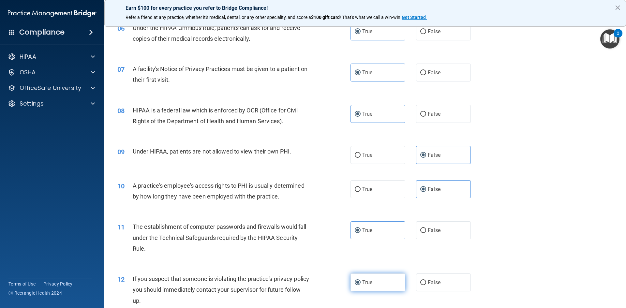
click at [396, 287] on label "True" at bounding box center [377, 283] width 55 height 18
click at [361, 285] on input "True" at bounding box center [358, 282] width 6 height 5
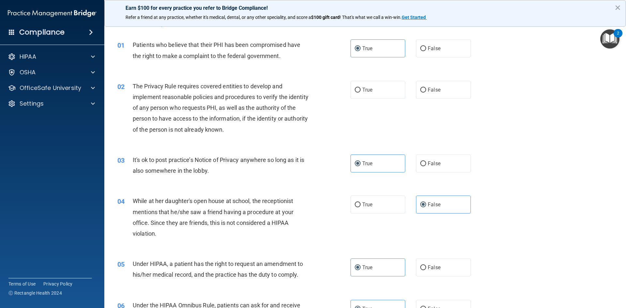
scroll to position [0, 0]
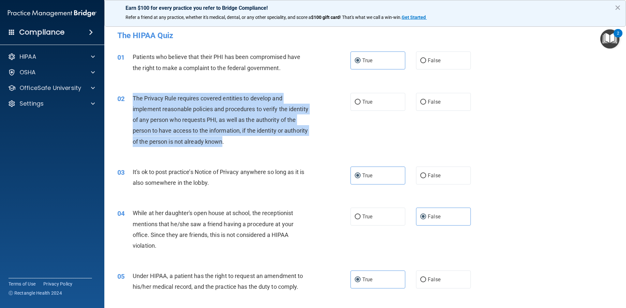
drag, startPoint x: 132, startPoint y: 98, endPoint x: 248, endPoint y: 146, distance: 125.1
click at [248, 146] on div "The Privacy Rule requires covered entities to develop and implement reasonable …" at bounding box center [224, 120] width 182 height 54
copy span "The Privacy Rule requires covered entities to develop and implement reasonable …"
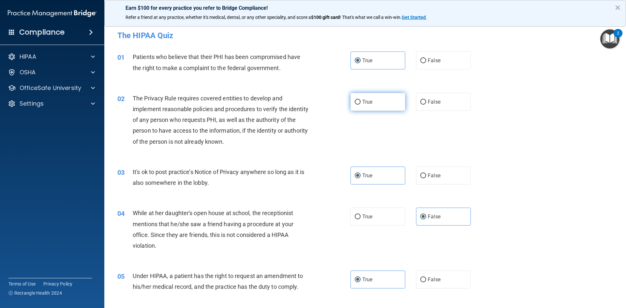
click at [373, 103] on label "True" at bounding box center [377, 102] width 55 height 18
click at [361, 103] on input "True" at bounding box center [358, 102] width 6 height 5
radio input "true"
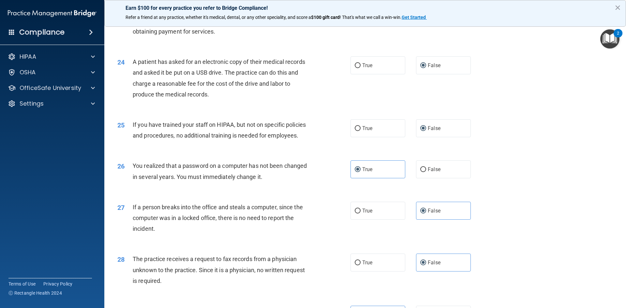
scroll to position [1235, 0]
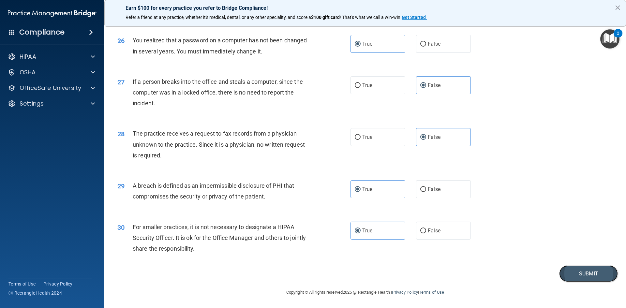
click at [573, 269] on button "Submit" at bounding box center [588, 273] width 59 height 17
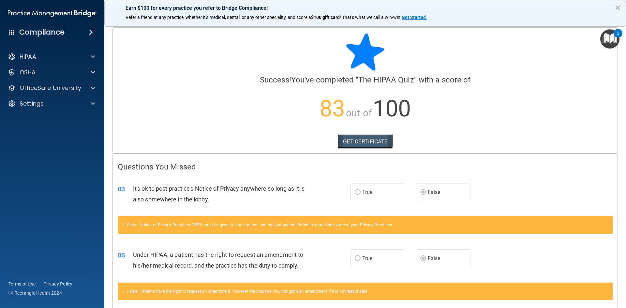
click at [354, 136] on link "GET CERTIFICATE" at bounding box center [365, 141] width 56 height 14
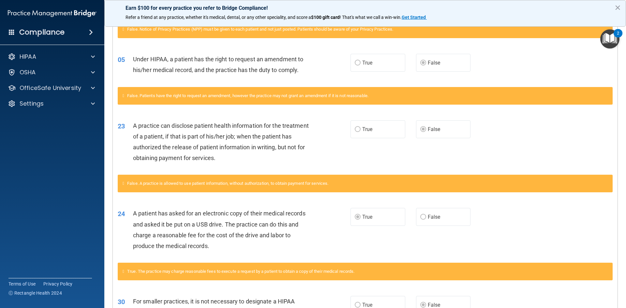
scroll to position [284, 0]
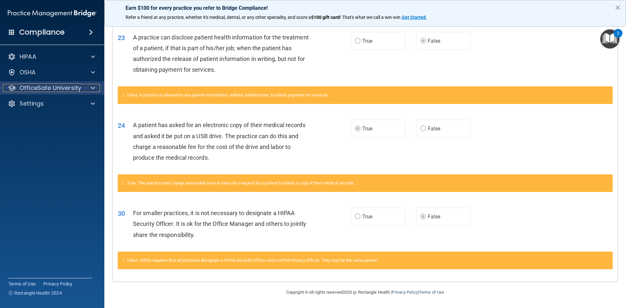
click at [59, 86] on p "OfficeSafe University" at bounding box center [51, 88] width 62 height 8
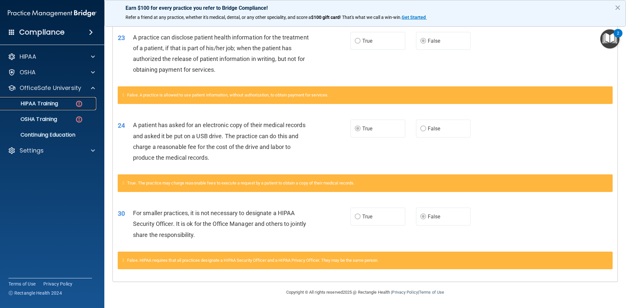
click at [77, 109] on link "HIPAA Training" at bounding box center [44, 103] width 103 height 13
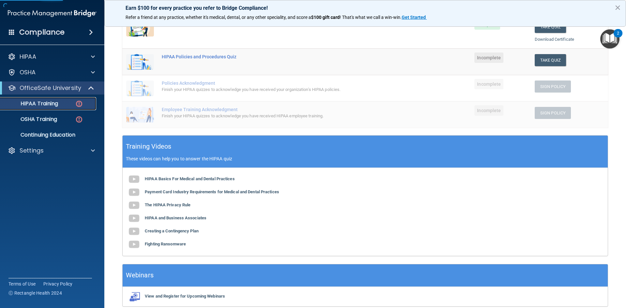
scroll to position [97, 0]
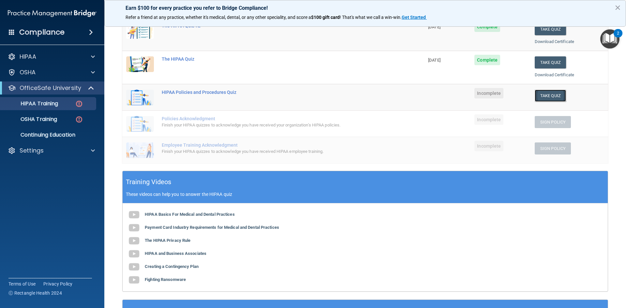
click at [540, 94] on button "Take Quiz" at bounding box center [550, 96] width 31 height 12
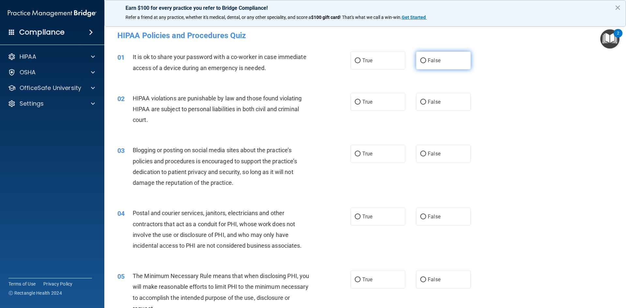
click at [428, 62] on span "False" at bounding box center [434, 60] width 13 height 6
click at [425, 62] on input "False" at bounding box center [423, 60] width 6 height 5
radio input "true"
click at [357, 101] on input "True" at bounding box center [358, 102] width 6 height 5
radio input "true"
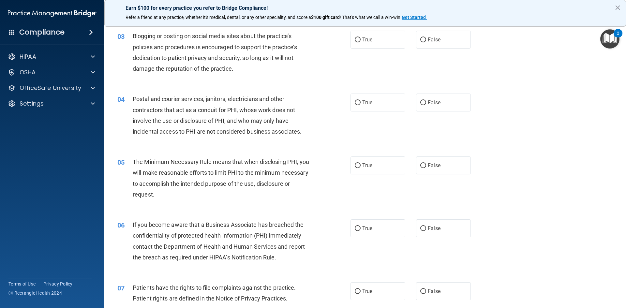
scroll to position [130, 0]
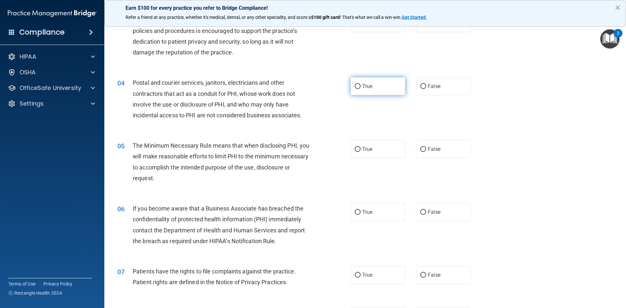
click at [381, 84] on label "True" at bounding box center [377, 86] width 55 height 18
click at [361, 84] on input "True" at bounding box center [358, 86] width 6 height 5
radio input "true"
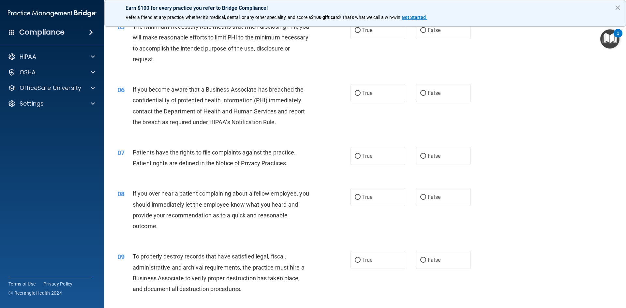
scroll to position [261, 0]
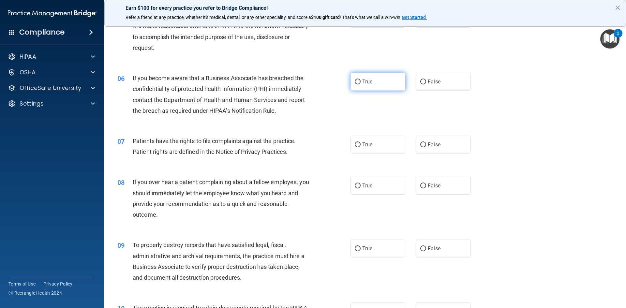
click at [368, 82] on span "True" at bounding box center [367, 82] width 10 height 6
click at [361, 82] on input "True" at bounding box center [358, 82] width 6 height 5
radio input "true"
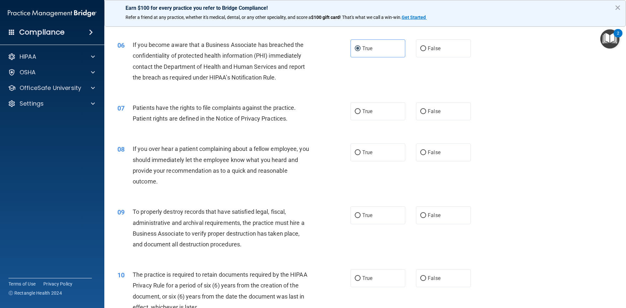
scroll to position [326, 0]
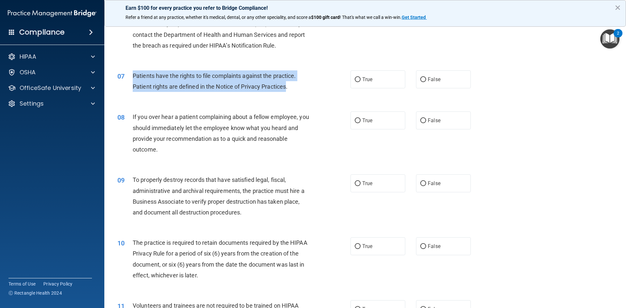
drag, startPoint x: 134, startPoint y: 76, endPoint x: 288, endPoint y: 84, distance: 153.8
click at [288, 84] on span "Patients have the rights to file complaints against the practice. Patient right…" at bounding box center [214, 81] width 163 height 18
copy span "Patients have the rights to file complaints against the practice. Patient right…"
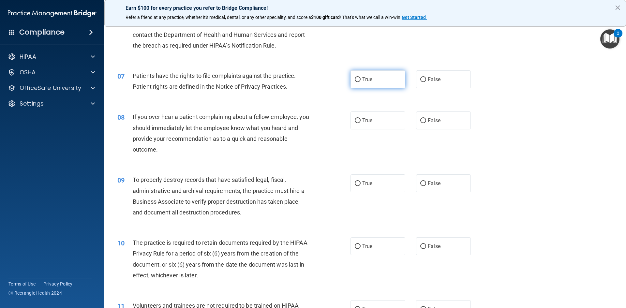
click at [369, 82] on label "True" at bounding box center [377, 79] width 55 height 18
click at [361, 82] on input "True" at bounding box center [358, 79] width 6 height 5
radio input "true"
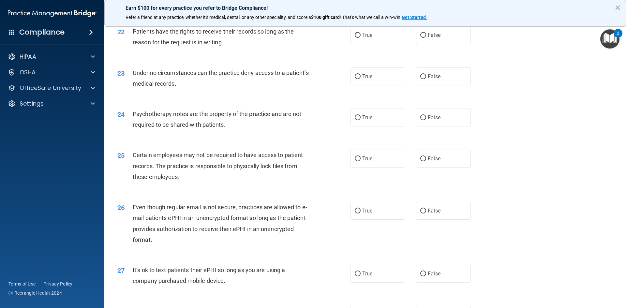
scroll to position [1329, 0]
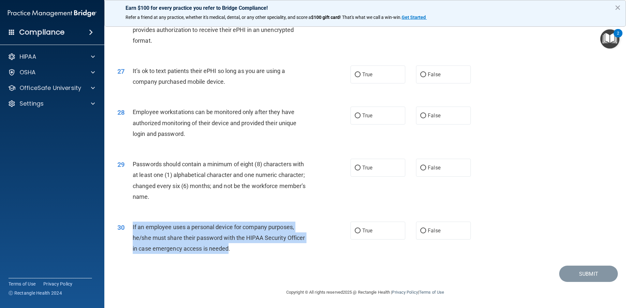
drag, startPoint x: 132, startPoint y: 225, endPoint x: 229, endPoint y: 248, distance: 99.4
click at [229, 248] on span "If an employee uses a personal device for company purposes, he/she must share t…" at bounding box center [219, 238] width 172 height 28
copy span "If an employee uses a personal device for company purposes, he/she must share t…"
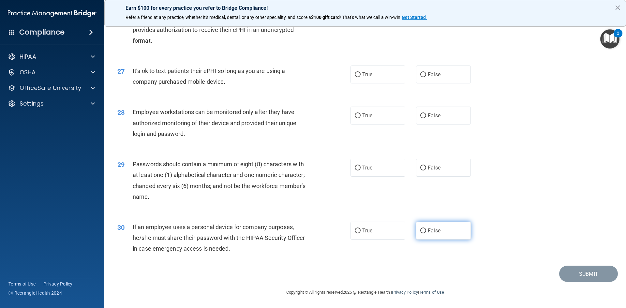
click at [429, 233] on span "False" at bounding box center [434, 231] width 13 height 6
click at [426, 233] on input "False" at bounding box center [423, 231] width 6 height 5
radio input "true"
click at [352, 172] on label "True" at bounding box center [377, 168] width 55 height 18
click at [355, 171] on input "True" at bounding box center [358, 168] width 6 height 5
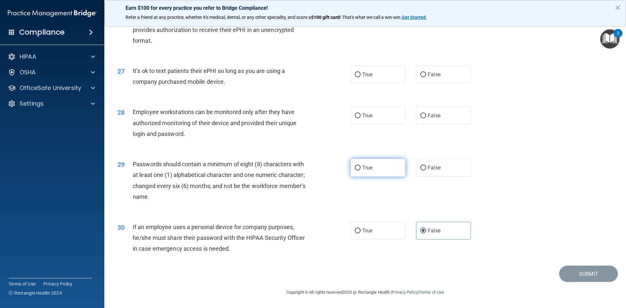
radio input "true"
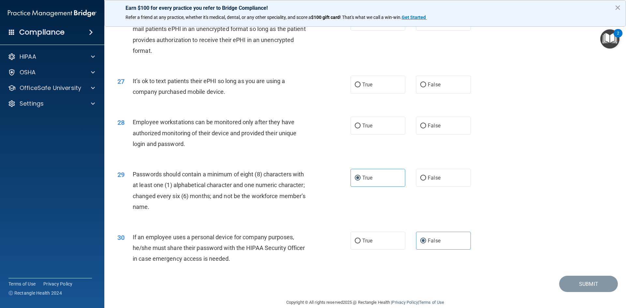
scroll to position [1296, 0]
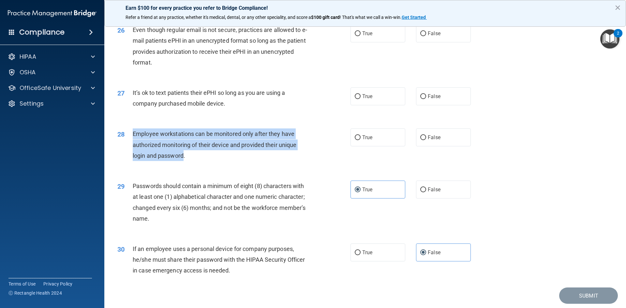
drag, startPoint x: 132, startPoint y: 142, endPoint x: 177, endPoint y: 164, distance: 49.7
click at [184, 164] on div "28 Employee workstations can be monitored only after they have authorized monit…" at bounding box center [234, 146] width 253 height 36
copy div "Employee workstations can be monitored only after they have authorized monitori…"
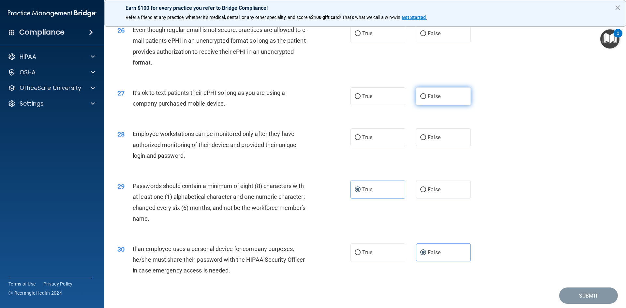
click at [462, 105] on label "False" at bounding box center [443, 96] width 55 height 18
click at [426, 99] on input "False" at bounding box center [423, 96] width 6 height 5
radio input "true"
click at [434, 141] on span "False" at bounding box center [434, 137] width 13 height 6
click at [426, 140] on input "False" at bounding box center [423, 137] width 6 height 5
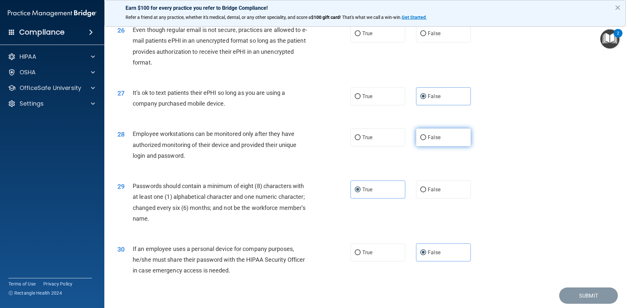
radio input "true"
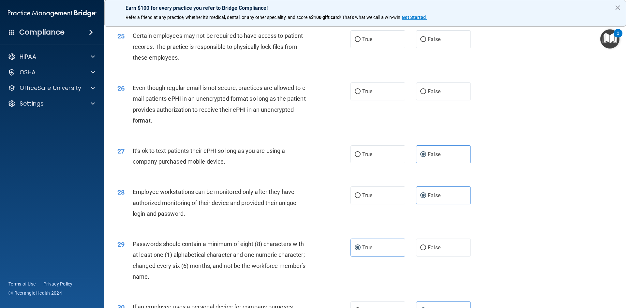
scroll to position [1231, 0]
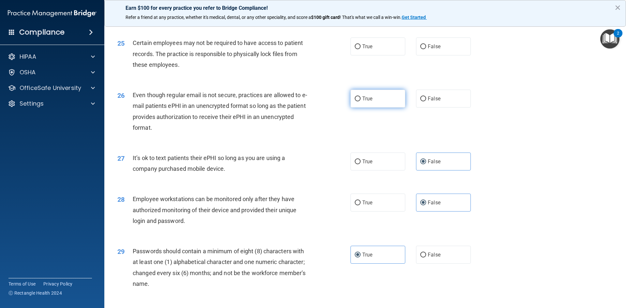
click at [363, 102] on span "True" at bounding box center [367, 99] width 10 height 6
click at [361, 101] on input "True" at bounding box center [358, 99] width 6 height 5
radio input "true"
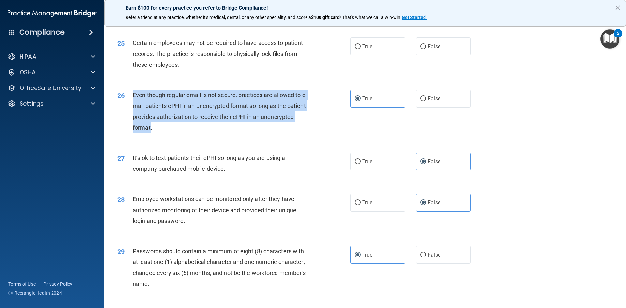
drag, startPoint x: 132, startPoint y: 105, endPoint x: 151, endPoint y: 136, distance: 36.0
click at [151, 131] on span "Even though regular email is not secure, practices are allowed to e-mail patien…" at bounding box center [220, 111] width 174 height 39
drag, startPoint x: 144, startPoint y: 128, endPoint x: 173, endPoint y: 131, distance: 28.8
click at [173, 131] on span "Even though regular email is not secure, practices are allowed to e-mail patien…" at bounding box center [220, 111] width 174 height 39
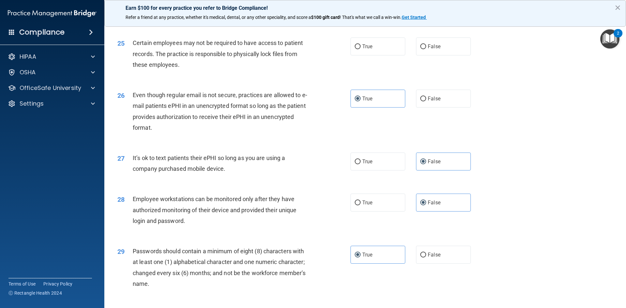
click at [169, 126] on span "Even though regular email is not secure, practices are allowed to e-mail patien…" at bounding box center [220, 111] width 174 height 39
click at [168, 126] on span "Even though regular email is not secure, practices are allowed to e-mail patien…" at bounding box center [220, 111] width 174 height 39
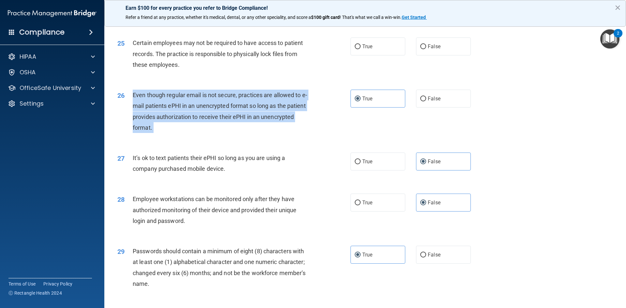
click at [168, 126] on span "Even though regular email is not secure, practices are allowed to e-mail patien…" at bounding box center [220, 111] width 174 height 39
copy ng-form "Even though regular email is not secure, practices are allowed to e-mail patien…"
click at [237, 131] on div "Even though regular email is not secure, practices are allowed to e-mail patien…" at bounding box center [224, 111] width 182 height 43
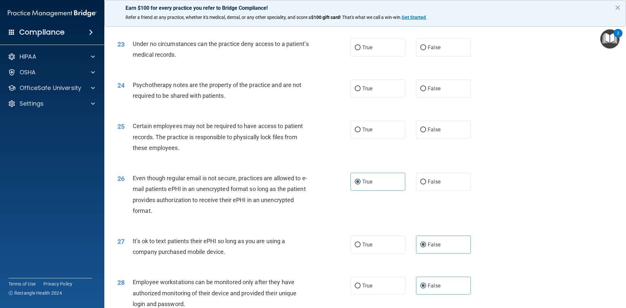
scroll to position [1133, 0]
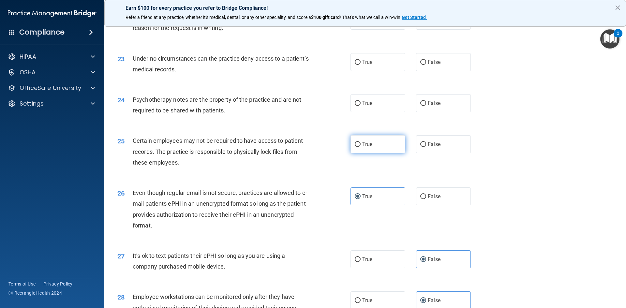
click at [355, 153] on label "True" at bounding box center [377, 144] width 55 height 18
click at [355, 147] on input "True" at bounding box center [358, 144] width 6 height 5
radio input "true"
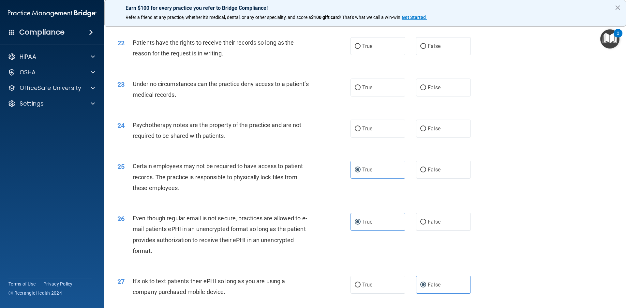
scroll to position [1068, 0]
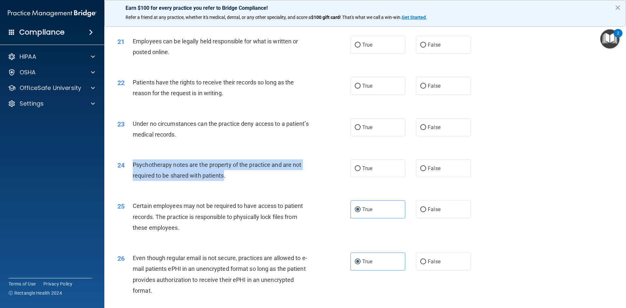
drag, startPoint x: 133, startPoint y: 174, endPoint x: 224, endPoint y: 188, distance: 92.1
click at [224, 179] on span "Psychotherapy notes are the property of the practice and are not required to be…" at bounding box center [217, 170] width 169 height 18
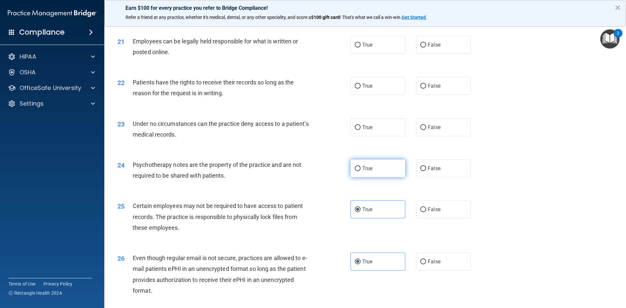
click at [364, 177] on label "True" at bounding box center [377, 168] width 55 height 18
click at [361, 171] on input "True" at bounding box center [358, 168] width 6 height 5
radio input "true"
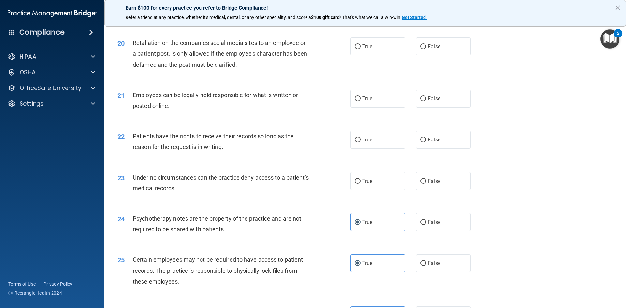
scroll to position [1003, 0]
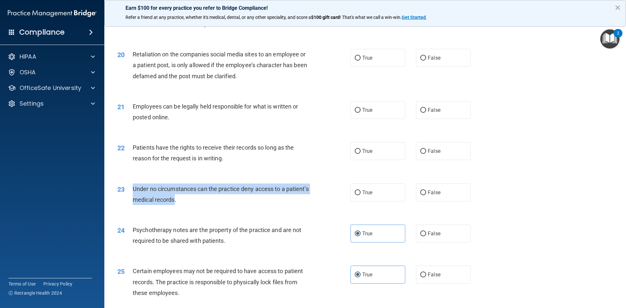
drag, startPoint x: 132, startPoint y: 197, endPoint x: 198, endPoint y: 211, distance: 66.8
click at [198, 203] on span "Under no circumstances can the practice deny access to a patient’s medical reco…" at bounding box center [221, 195] width 176 height 18
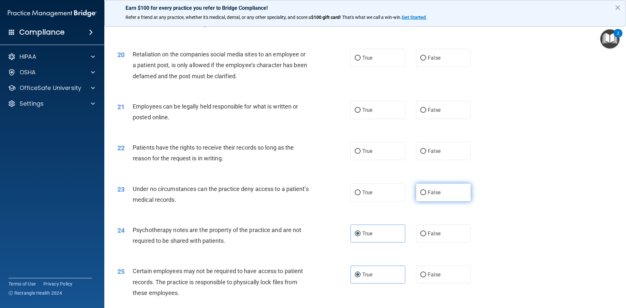
click at [428, 196] on span "False" at bounding box center [434, 192] width 13 height 6
click at [425, 195] on input "False" at bounding box center [423, 192] width 6 height 5
radio input "true"
click at [392, 160] on label "True" at bounding box center [377, 151] width 55 height 18
click at [361, 154] on input "True" at bounding box center [358, 151] width 6 height 5
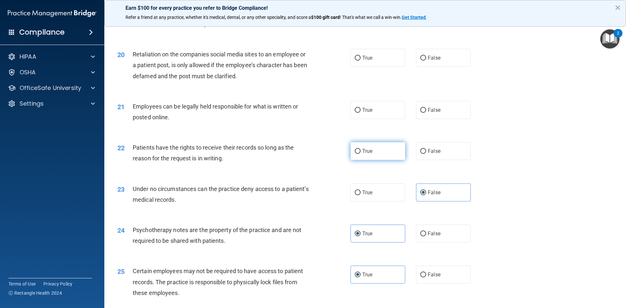
radio input "true"
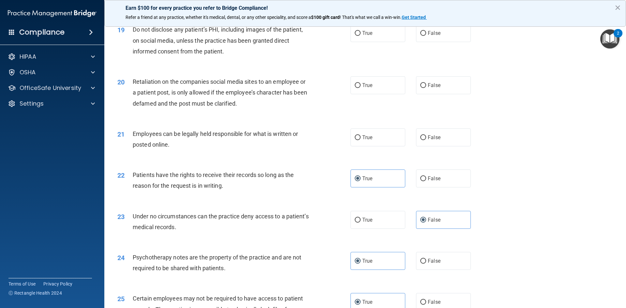
scroll to position [937, 0]
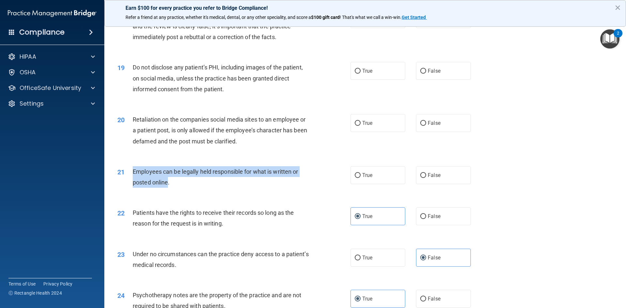
drag, startPoint x: 132, startPoint y: 181, endPoint x: 167, endPoint y: 195, distance: 37.7
click at [167, 191] on div "21 Employees can be legally held responsible for what is written or posted onli…" at bounding box center [234, 178] width 253 height 25
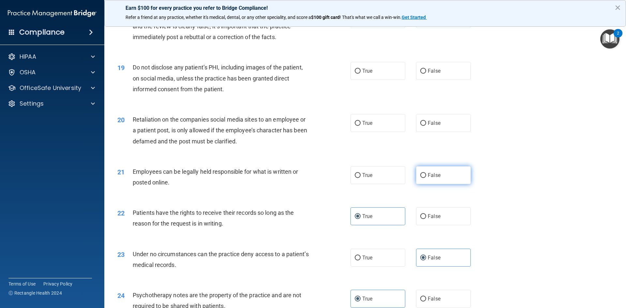
click at [428, 184] on label "False" at bounding box center [443, 175] width 55 height 18
click at [426, 178] on input "False" at bounding box center [423, 175] width 6 height 5
radio input "true"
drag, startPoint x: 380, startPoint y: 181, endPoint x: 376, endPoint y: 180, distance: 4.6
click at [380, 181] on label "True" at bounding box center [377, 175] width 55 height 18
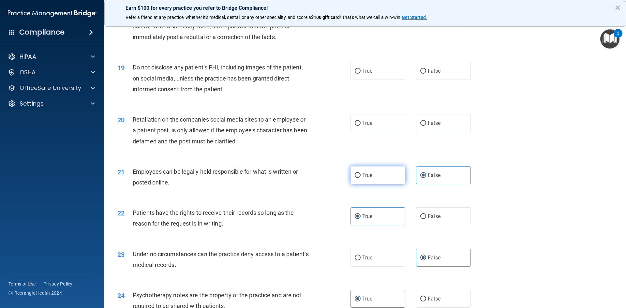
click at [361, 178] on input "True" at bounding box center [358, 175] width 6 height 5
radio input "true"
radio input "false"
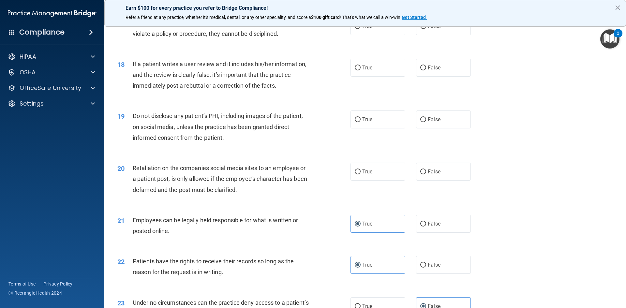
scroll to position [872, 0]
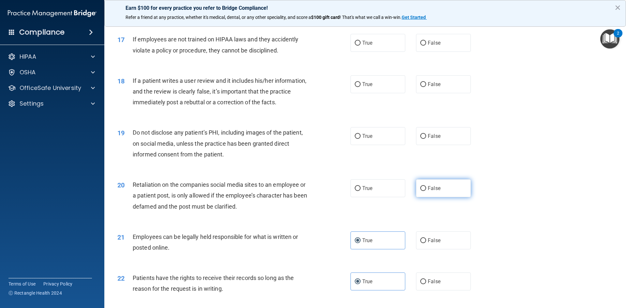
click at [441, 197] on label "False" at bounding box center [443, 188] width 55 height 18
click at [426, 191] on input "False" at bounding box center [423, 188] width 6 height 5
radio input "true"
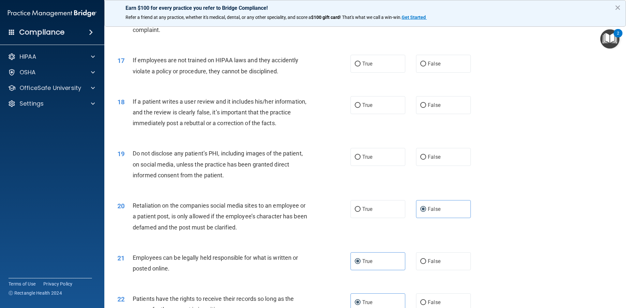
scroll to position [840, 0]
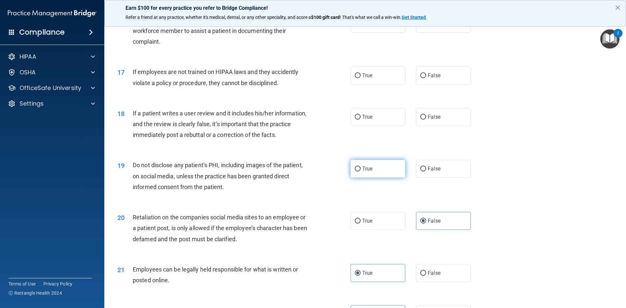
click at [371, 178] on label "True" at bounding box center [377, 169] width 55 height 18
click at [361, 171] on input "True" at bounding box center [358, 169] width 6 height 5
radio input "true"
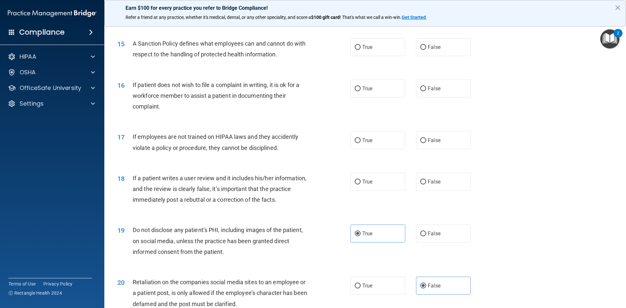
scroll to position [774, 0]
click at [423, 243] on label "False" at bounding box center [443, 234] width 55 height 18
click at [423, 237] on input "False" at bounding box center [423, 234] width 6 height 5
radio input "true"
radio input "false"
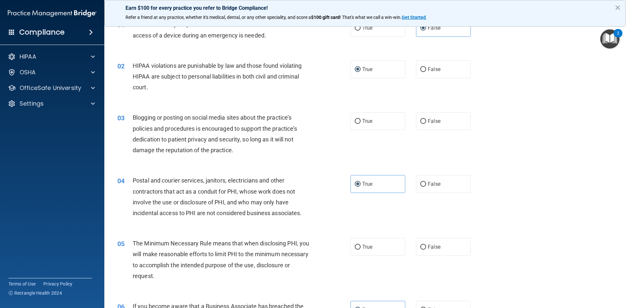
scroll to position [0, 0]
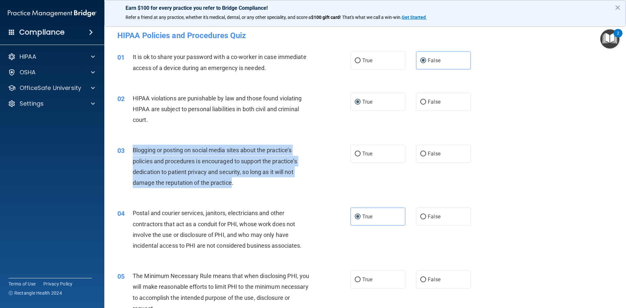
drag, startPoint x: 132, startPoint y: 148, endPoint x: 232, endPoint y: 184, distance: 106.1
click at [232, 184] on div "03 Blogging or posting on social media sites about the practice’s policies and …" at bounding box center [234, 168] width 253 height 47
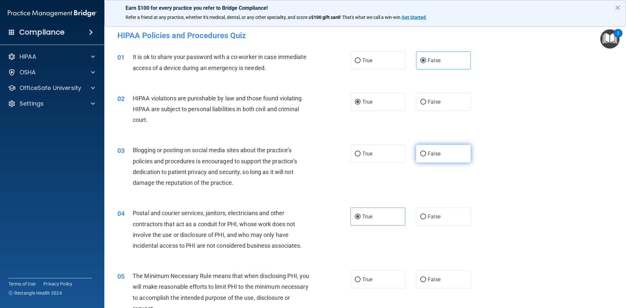
click at [443, 154] on label "False" at bounding box center [443, 154] width 55 height 18
click at [426, 154] on input "False" at bounding box center [423, 154] width 6 height 5
radio input "true"
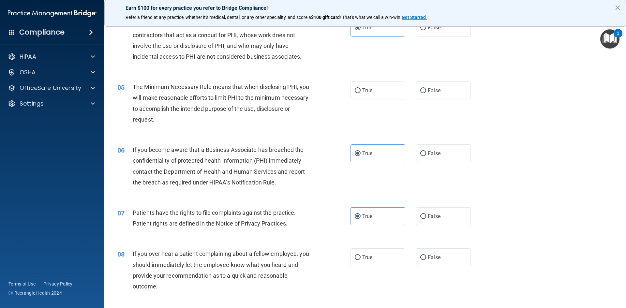
scroll to position [196, 0]
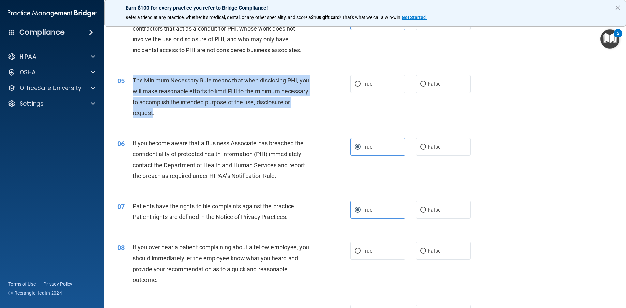
drag, startPoint x: 134, startPoint y: 82, endPoint x: 188, endPoint y: 112, distance: 62.9
click at [188, 112] on span "The Minimum Necessary Rule means that when disclosing PHI, you will make reason…" at bounding box center [221, 96] width 176 height 39
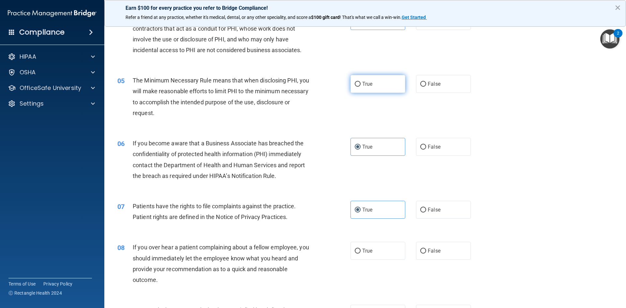
click at [377, 85] on label "True" at bounding box center [377, 84] width 55 height 18
click at [361, 85] on input "True" at bounding box center [358, 84] width 6 height 5
radio input "true"
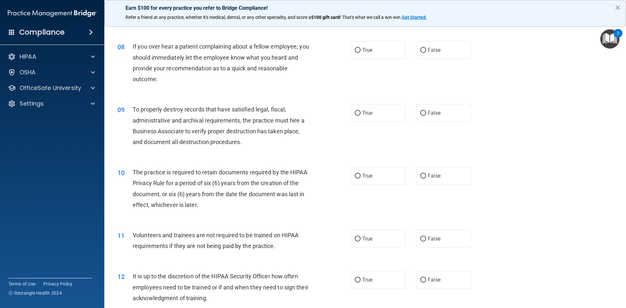
scroll to position [359, 0]
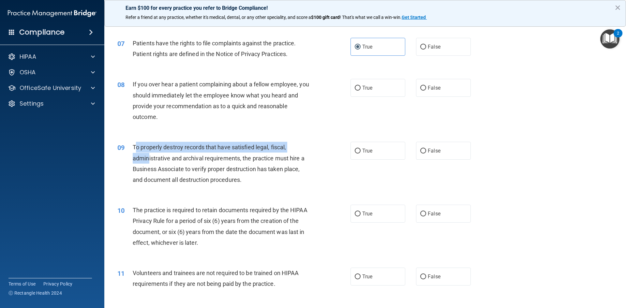
drag, startPoint x: 135, startPoint y: 149, endPoint x: 148, endPoint y: 157, distance: 15.0
click at [148, 157] on span "To properly destroy records that have satisfied legal, fiscal, administrative a…" at bounding box center [219, 163] width 172 height 39
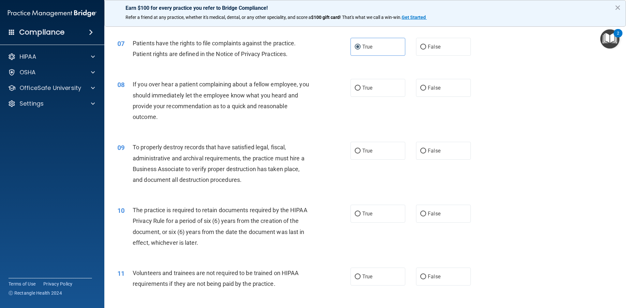
click at [259, 190] on div "09 To properly destroy records that have satisfied legal, fiscal, administrativ…" at bounding box center [364, 165] width 505 height 63
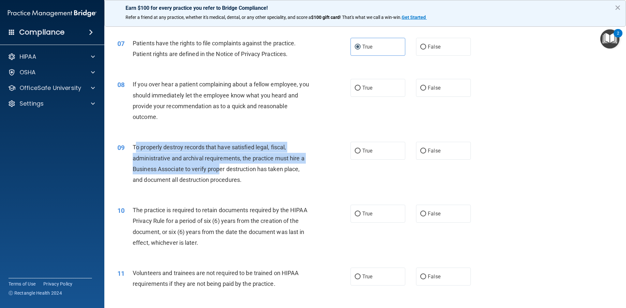
drag, startPoint x: 135, startPoint y: 148, endPoint x: 164, endPoint y: 160, distance: 31.3
click at [216, 172] on div "To properly destroy records that have satisfied legal, fiscal, administrative a…" at bounding box center [224, 163] width 182 height 43
click at [136, 145] on span "To properly destroy records that have satisfied legal, fiscal, administrative a…" at bounding box center [219, 163] width 172 height 39
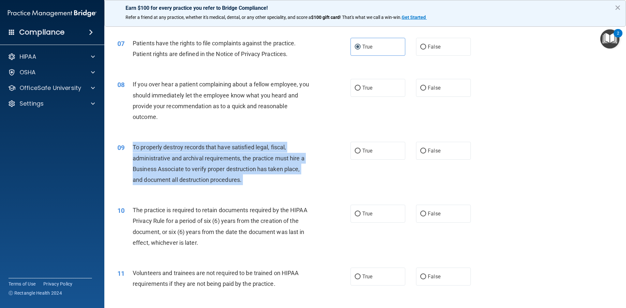
click at [136, 145] on span "To properly destroy records that have satisfied legal, fiscal, administrative a…" at bounding box center [219, 163] width 172 height 39
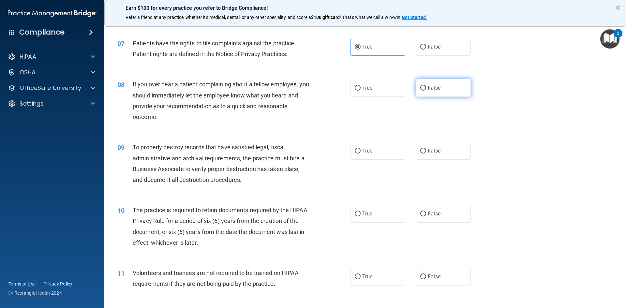
click at [431, 89] on span "False" at bounding box center [434, 88] width 13 height 6
click at [426, 89] on input "False" at bounding box center [423, 88] width 6 height 5
radio input "true"
click at [437, 159] on label "False" at bounding box center [443, 151] width 55 height 18
click at [426, 154] on input "False" at bounding box center [423, 151] width 6 height 5
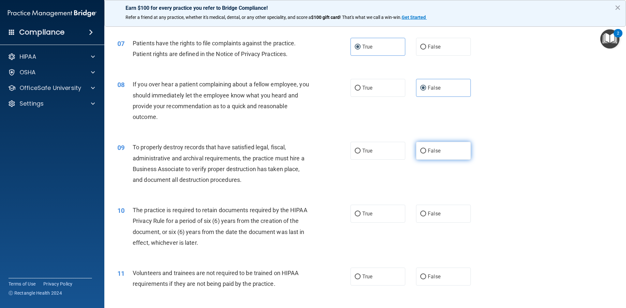
radio input "true"
click at [203, 97] on span "If you over hear a patient complaining about a fellow employee, you should imme…" at bounding box center [221, 100] width 176 height 39
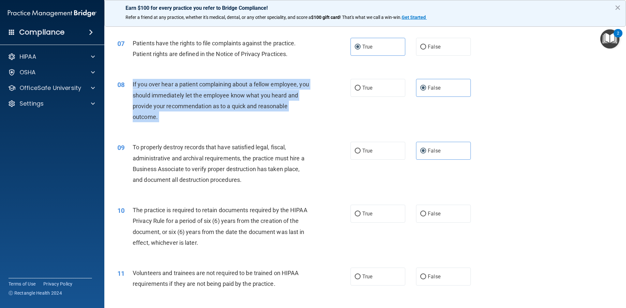
click at [203, 97] on span "If you over hear a patient complaining about a fellow employee, you should imme…" at bounding box center [221, 100] width 176 height 39
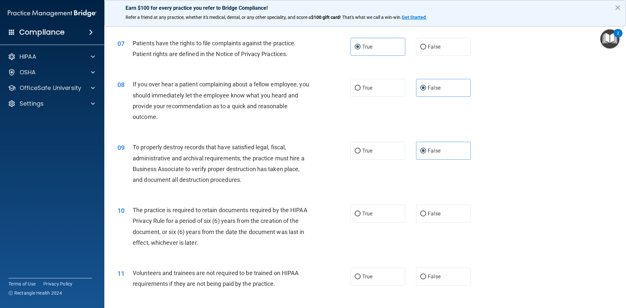
drag, startPoint x: 203, startPoint y: 97, endPoint x: 316, endPoint y: 68, distance: 116.7
click at [316, 67] on div "07 Patients have the rights to file complaints against the practice. Patient ri…" at bounding box center [364, 50] width 505 height 41
click at [163, 98] on span "If you over hear a patient complaining about a fellow employee, you should imme…" at bounding box center [221, 100] width 176 height 39
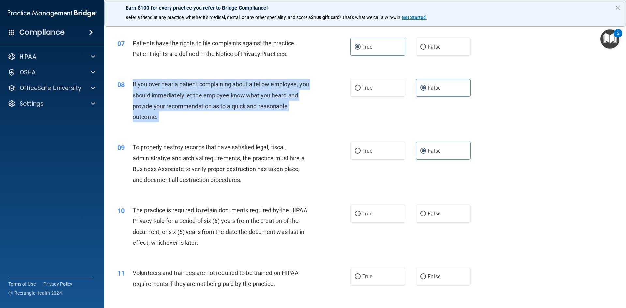
click at [163, 98] on span "If you over hear a patient complaining about a fellow employee, you should imme…" at bounding box center [221, 100] width 176 height 39
click at [329, 125] on div "08 If you over hear a patient complaining about a fellow employee, you should i…" at bounding box center [234, 102] width 253 height 47
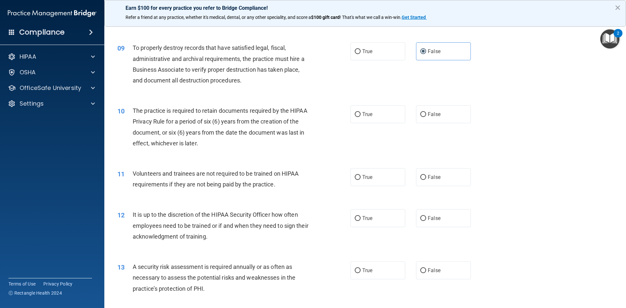
scroll to position [456, 0]
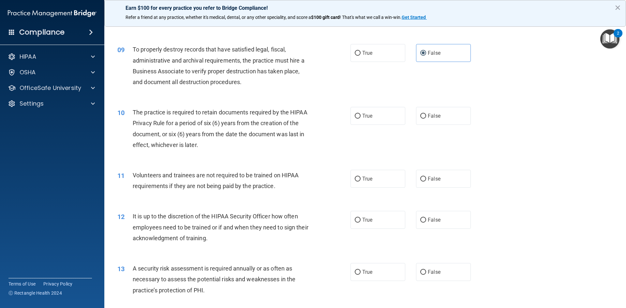
click at [266, 123] on span "The practice is required to retain documents required by the HIPAA Privacy Rule…" at bounding box center [220, 128] width 175 height 39
click at [216, 163] on div "11 Volunteers and trainees are not required to be trained on HIPAA requirements…" at bounding box center [364, 182] width 505 height 41
click at [254, 128] on div "The practice is required to retain documents required by the HIPAA Privacy Rule…" at bounding box center [224, 128] width 182 height 43
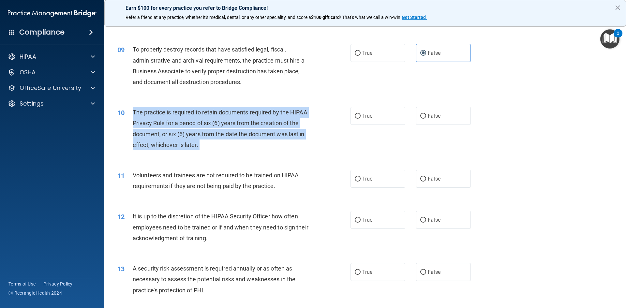
click at [254, 128] on div "The practice is required to retain documents required by the HIPAA Privacy Rule…" at bounding box center [224, 128] width 182 height 43
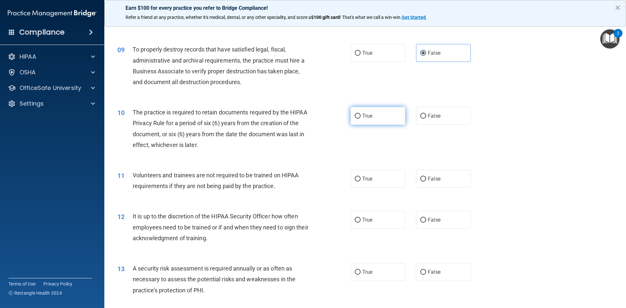
click at [394, 113] on label "True" at bounding box center [377, 116] width 55 height 18
click at [361, 114] on input "True" at bounding box center [358, 116] width 6 height 5
radio input "true"
click at [207, 175] on span "Volunteers and trainees are not required to be trained on HIPAA requirements if…" at bounding box center [216, 181] width 166 height 18
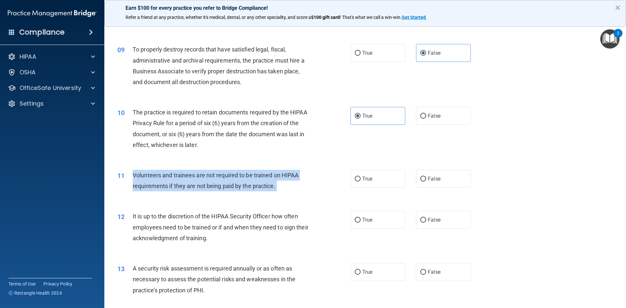
click at [208, 176] on span "Volunteers and trainees are not required to be trained on HIPAA requirements if…" at bounding box center [216, 181] width 166 height 18
click at [182, 191] on div "Volunteers and trainees are not required to be trained on HIPAA requirements if…" at bounding box center [224, 181] width 182 height 22
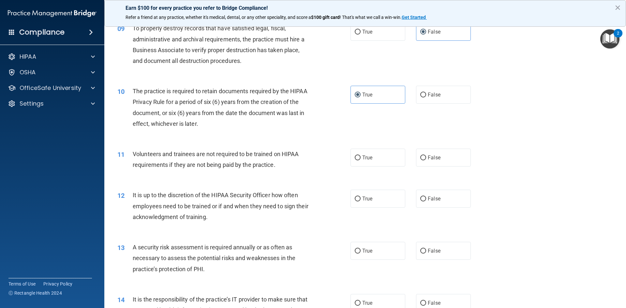
scroll to position [489, 0]
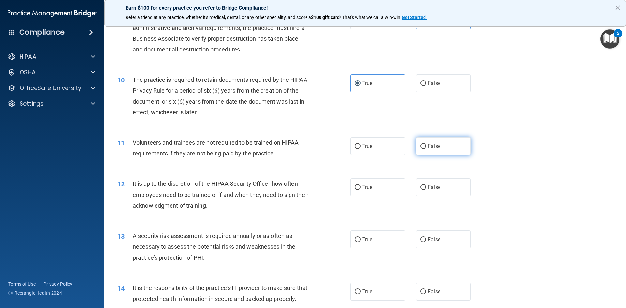
click at [441, 153] on label "False" at bounding box center [443, 146] width 55 height 18
click at [426, 149] on input "False" at bounding box center [423, 146] width 6 height 5
radio input "true"
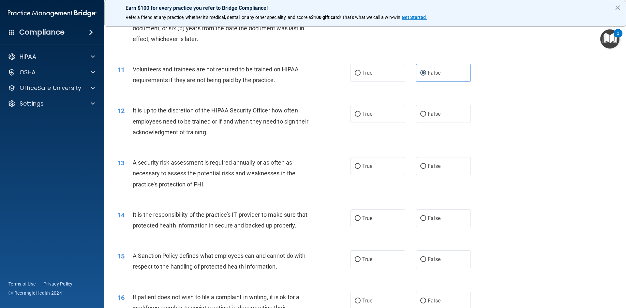
scroll to position [554, 0]
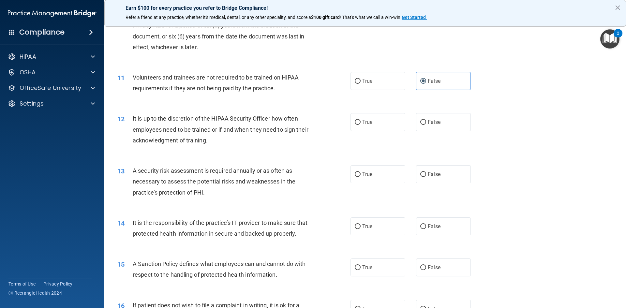
click at [136, 120] on span "It is up to the discretion of the HIPAA Security Officer how often employees ne…" at bounding box center [221, 129] width 176 height 28
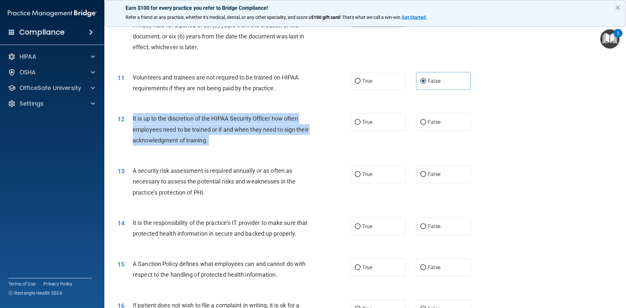
click at [136, 120] on span "It is up to the discretion of the HIPAA Security Officer how often employees ne…" at bounding box center [221, 129] width 176 height 28
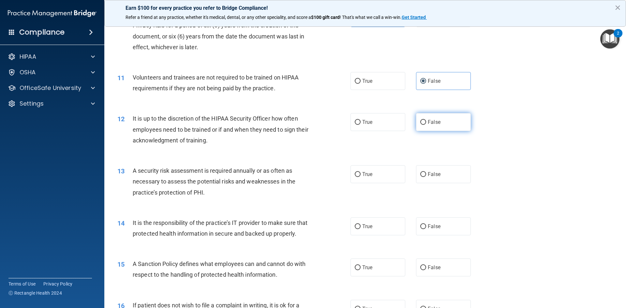
click at [435, 125] on span "False" at bounding box center [434, 122] width 13 height 6
click at [426, 125] on input "False" at bounding box center [423, 122] width 6 height 5
radio input "true"
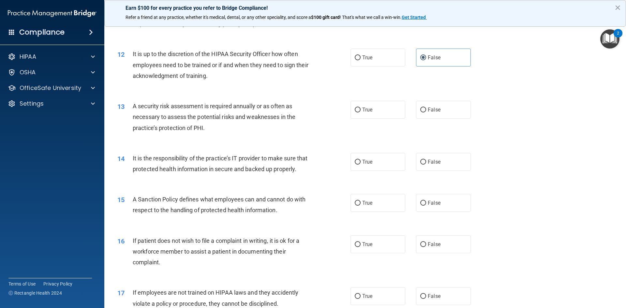
scroll to position [619, 0]
click at [231, 110] on div "A security risk assessment is required annually or as often as necessary to ass…" at bounding box center [224, 116] width 182 height 33
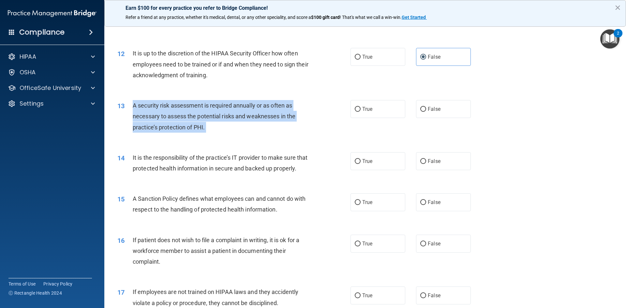
click at [231, 110] on div "A security risk assessment is required annually or as often as necessary to ass…" at bounding box center [224, 116] width 182 height 33
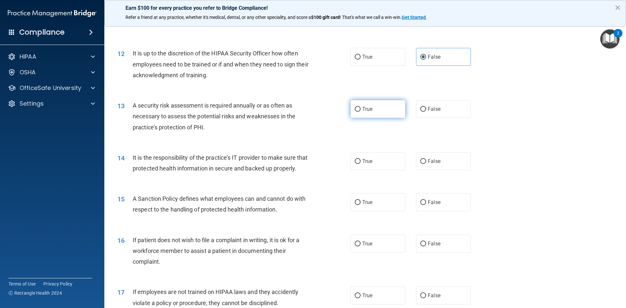
click at [358, 114] on label "True" at bounding box center [377, 109] width 55 height 18
click at [358, 112] on input "True" at bounding box center [358, 109] width 6 height 5
radio input "true"
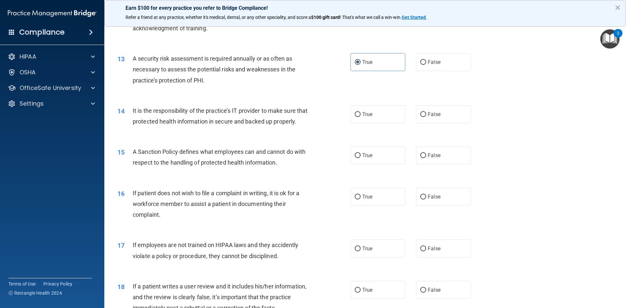
scroll to position [685, 0]
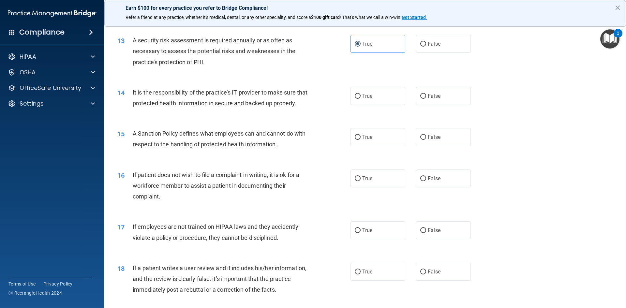
click at [174, 102] on span "It is the responsibility of the practice’s IT provider to make sure that protec…" at bounding box center [220, 98] width 175 height 18
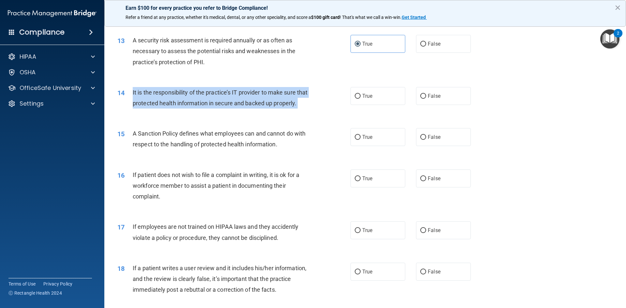
click at [174, 102] on span "It is the responsibility of the practice’s IT provider to make sure that protec…" at bounding box center [220, 98] width 175 height 18
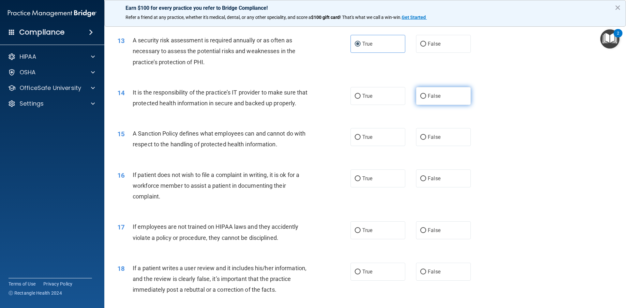
click at [431, 101] on label "False" at bounding box center [443, 96] width 55 height 18
click at [426, 99] on input "False" at bounding box center [423, 96] width 6 height 5
radio input "true"
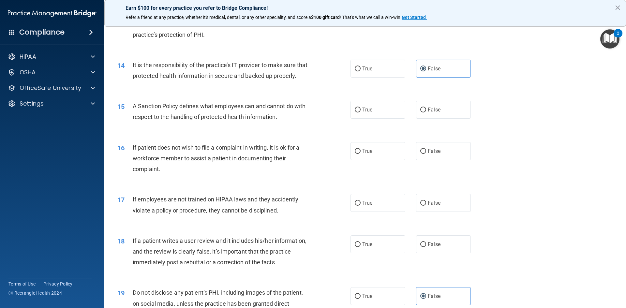
scroll to position [750, 0]
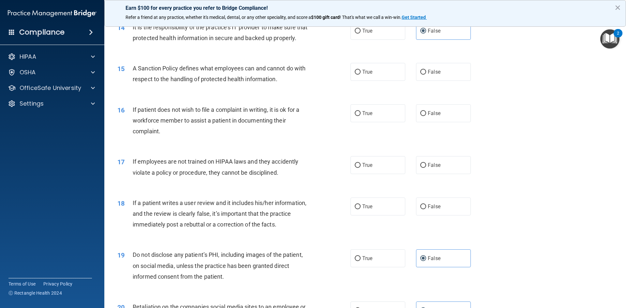
click at [199, 82] on span "A Sanction Policy defines what employees can and cannot do with respect to the …" at bounding box center [219, 74] width 173 height 18
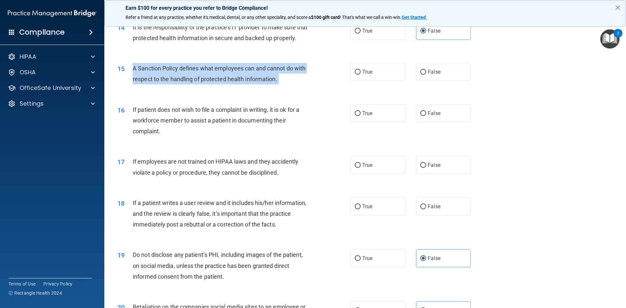
click at [199, 82] on span "A Sanction Policy defines what employees can and cannot do with respect to the …" at bounding box center [219, 74] width 173 height 18
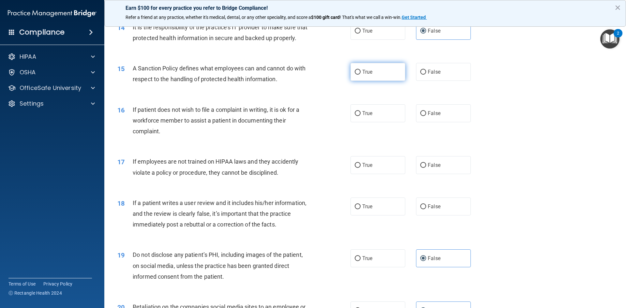
click at [379, 81] on label "True" at bounding box center [377, 72] width 55 height 18
click at [361, 75] on input "True" at bounding box center [358, 72] width 6 height 5
radio input "true"
click at [222, 124] on div "If patient does not wish to file a complaint in writing, it is ok for a workfor…" at bounding box center [224, 120] width 182 height 33
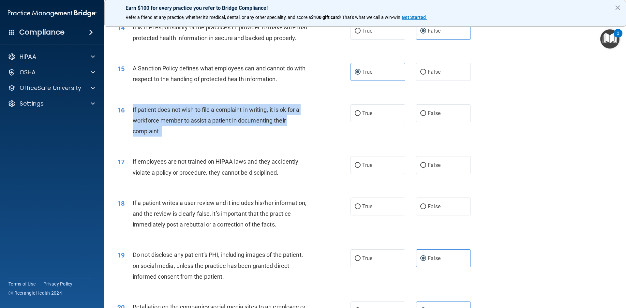
click at [222, 124] on div "If patient does not wish to file a complaint in writing, it is ok for a workfor…" at bounding box center [224, 120] width 182 height 33
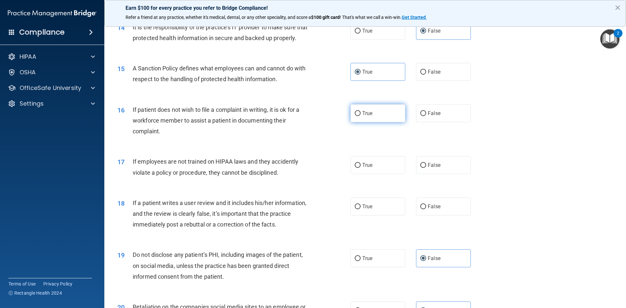
click at [385, 122] on label "True" at bounding box center [377, 113] width 55 height 18
click at [361, 116] on input "True" at bounding box center [358, 113] width 6 height 5
radio input "true"
click at [416, 174] on label "False" at bounding box center [443, 165] width 55 height 18
click at [420, 168] on input "False" at bounding box center [423, 165] width 6 height 5
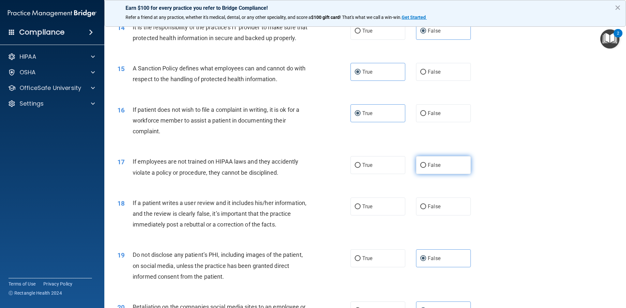
radio input "true"
click at [153, 228] on span "If a patient writes a user review and it includes his/her information, and the …" at bounding box center [220, 214] width 174 height 28
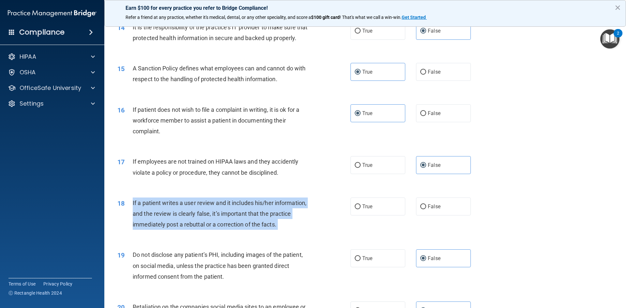
click at [153, 228] on span "If a patient writes a user review and it includes his/her information, and the …" at bounding box center [220, 214] width 174 height 28
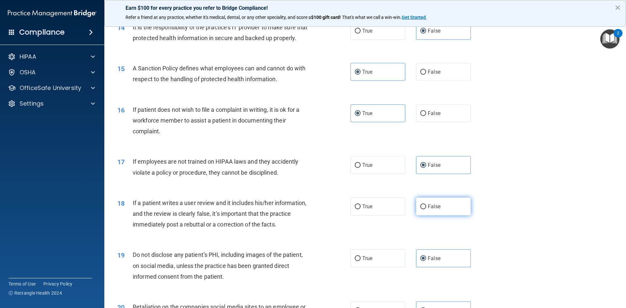
click at [441, 216] on label "False" at bounding box center [443, 207] width 55 height 18
click at [426, 209] on input "False" at bounding box center [423, 206] width 6 height 5
radio input "true"
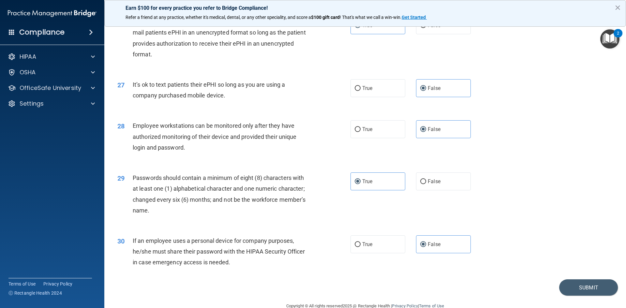
scroll to position [1329, 0]
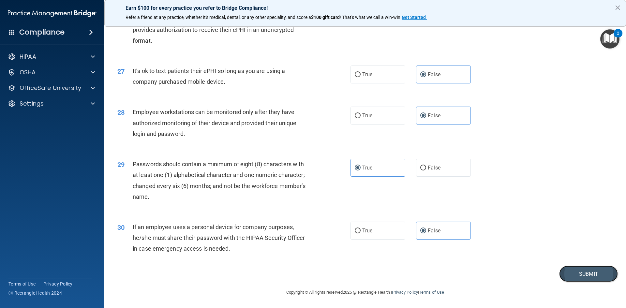
click at [574, 274] on button "Submit" at bounding box center [588, 274] width 59 height 17
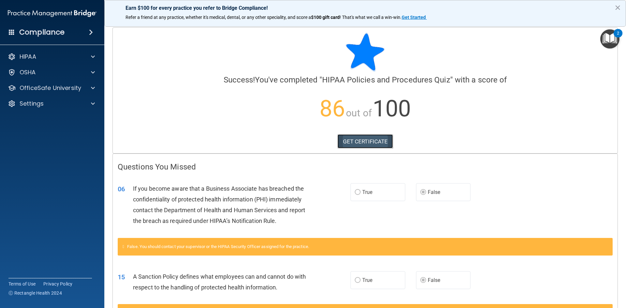
click at [383, 140] on link "GET CERTIFICATE" at bounding box center [365, 141] width 56 height 14
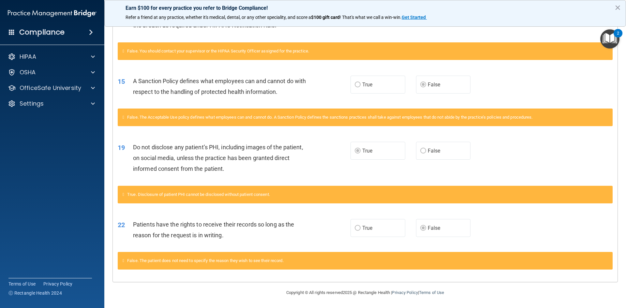
scroll to position [196, 0]
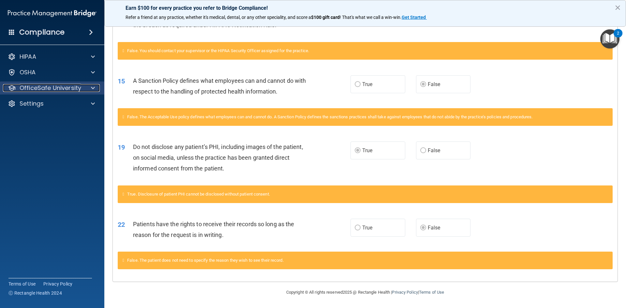
click at [39, 88] on p "OfficeSafe University" at bounding box center [51, 88] width 62 height 8
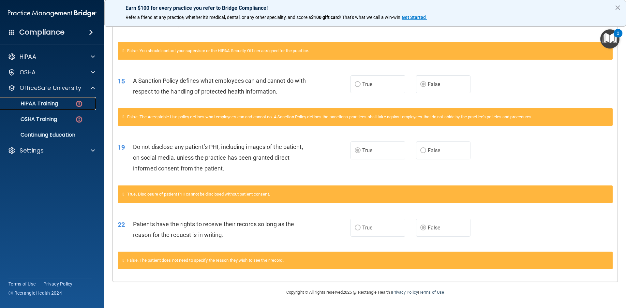
click at [46, 110] on link "HIPAA Training" at bounding box center [44, 103] width 103 height 13
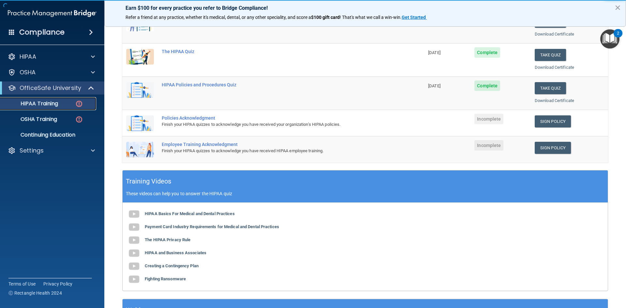
scroll to position [104, 0]
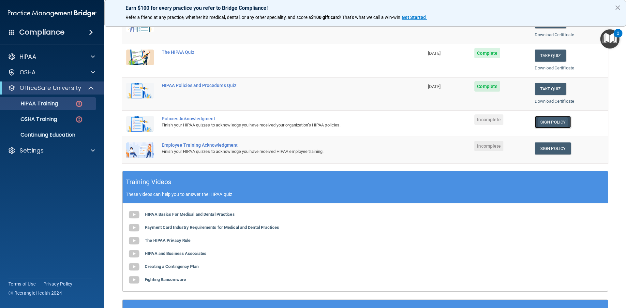
click at [549, 123] on link "Sign Policy" at bounding box center [553, 122] width 36 height 12
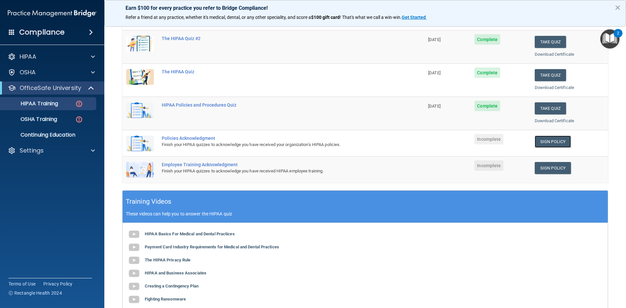
scroll to position [0, 0]
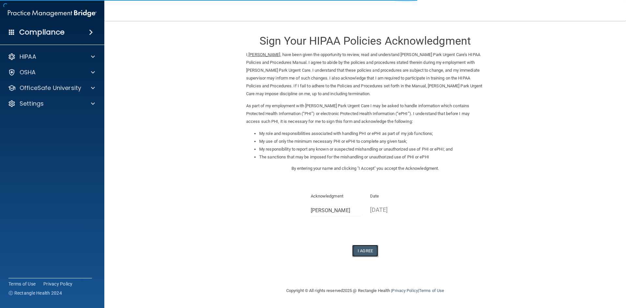
click at [369, 248] on button "I Agree" at bounding box center [365, 251] width 26 height 12
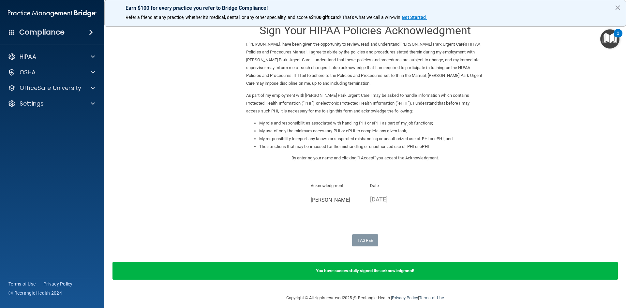
scroll to position [16, 0]
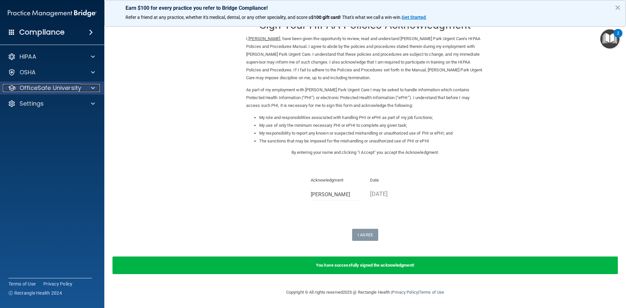
click at [49, 85] on p "OfficeSafe University" at bounding box center [51, 88] width 62 height 8
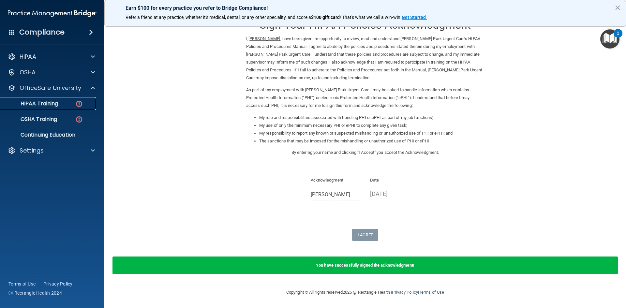
click at [63, 106] on div "HIPAA Training" at bounding box center [48, 103] width 89 height 7
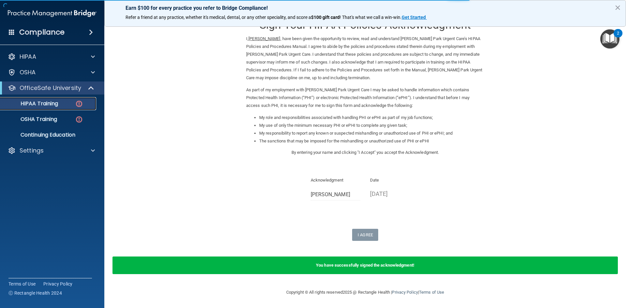
scroll to position [176, 0]
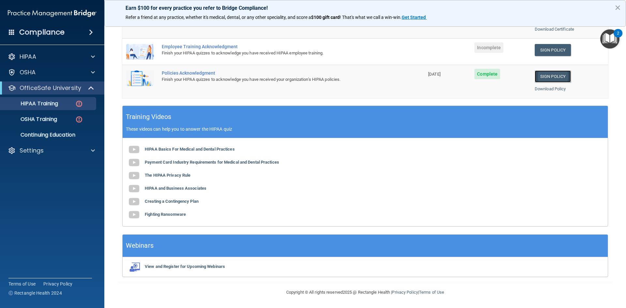
click at [548, 77] on link "Sign Policy" at bounding box center [553, 76] width 36 height 12
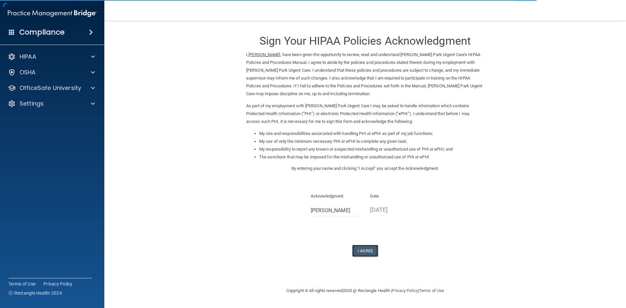
click at [371, 248] on button "I Agree" at bounding box center [365, 251] width 26 height 12
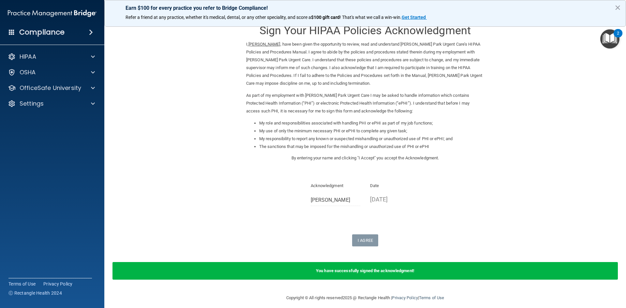
scroll to position [16, 0]
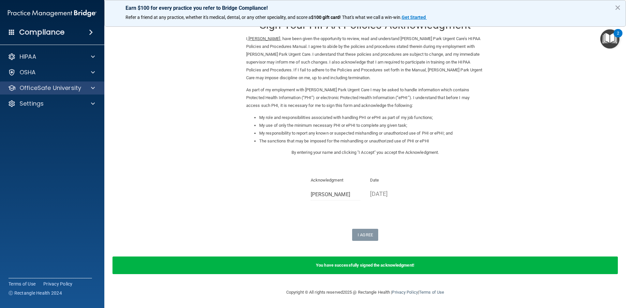
click at [31, 92] on div "OfficeSafe University" at bounding box center [52, 88] width 105 height 13
click at [43, 90] on p "OfficeSafe University" at bounding box center [51, 88] width 62 height 8
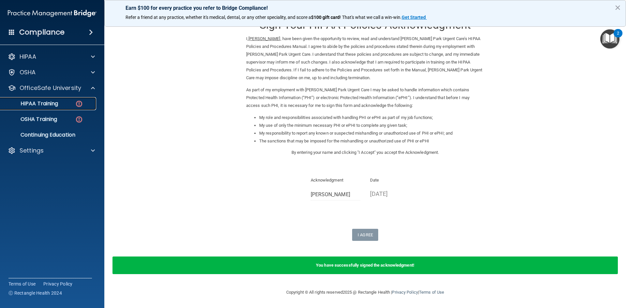
click at [48, 101] on p "HIPAA Training" at bounding box center [31, 103] width 54 height 7
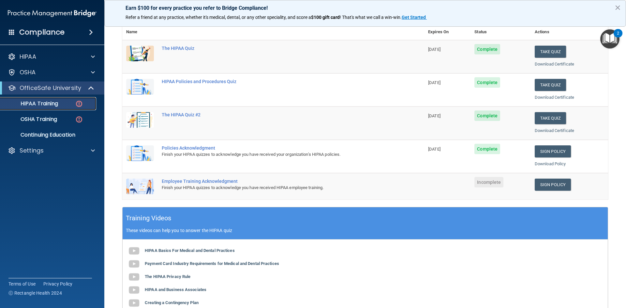
scroll to position [46, 0]
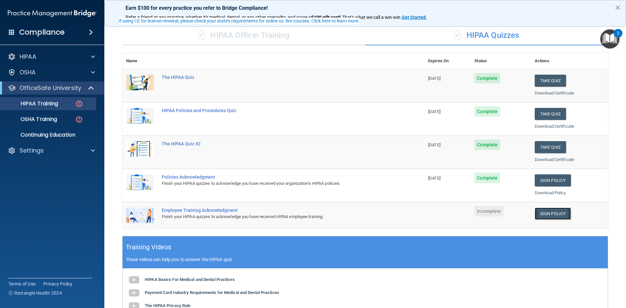
click at [546, 215] on link "Sign Policy" at bounding box center [553, 214] width 36 height 12
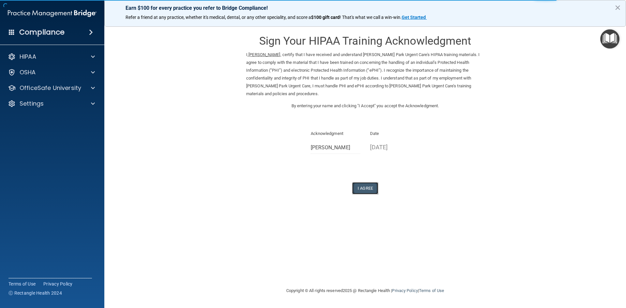
click at [362, 189] on button "I Agree" at bounding box center [365, 188] width 26 height 12
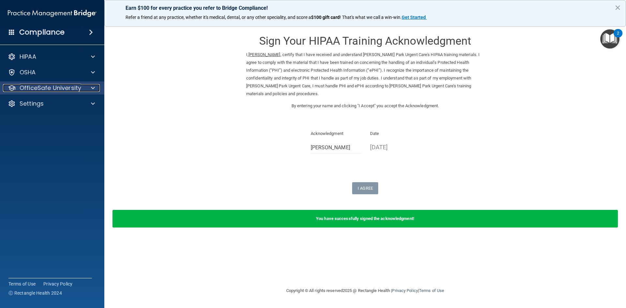
click at [29, 86] on p "OfficeSafe University" at bounding box center [51, 88] width 62 height 8
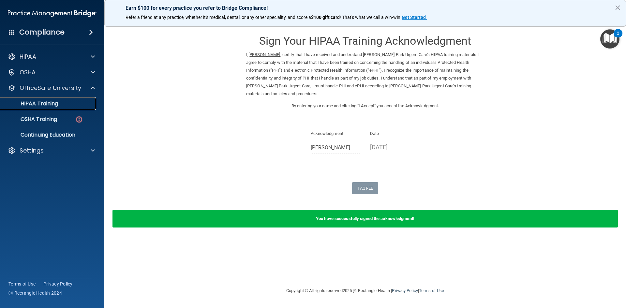
click at [39, 103] on p "HIPAA Training" at bounding box center [31, 103] width 54 height 7
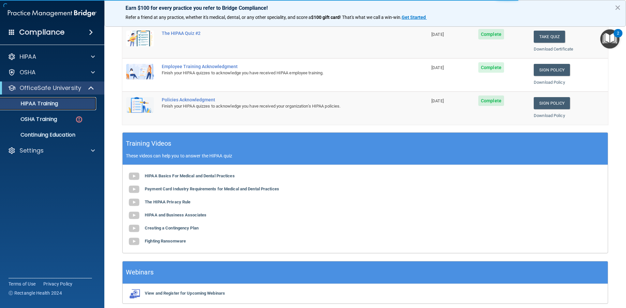
scroll to position [183, 0]
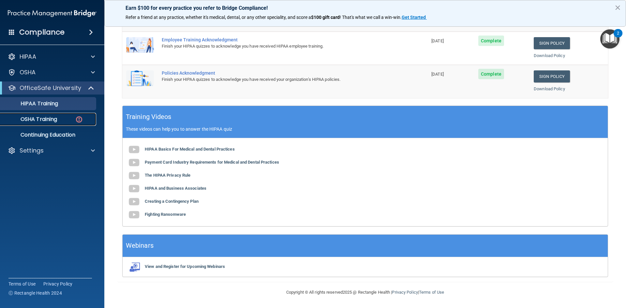
click at [41, 118] on p "OSHA Training" at bounding box center [30, 119] width 53 height 7
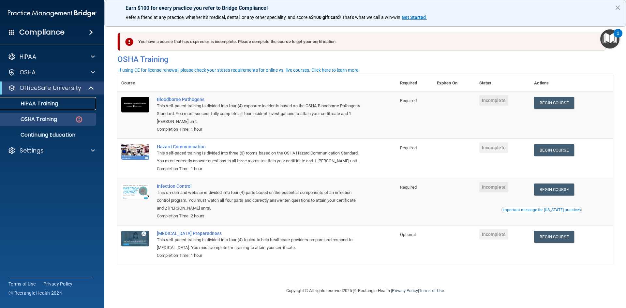
click at [79, 104] on div "HIPAA Training" at bounding box center [48, 103] width 89 height 7
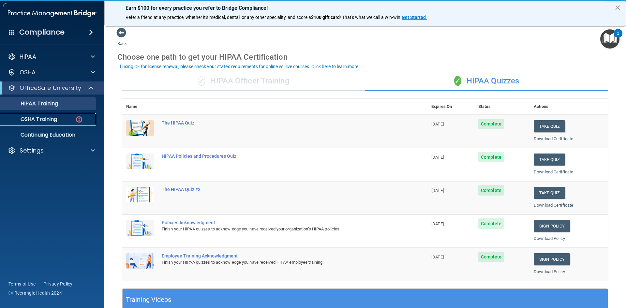
click at [75, 121] on img at bounding box center [79, 119] width 8 height 8
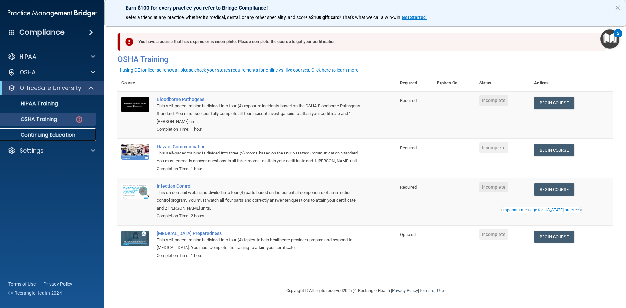
click at [57, 136] on p "Continuing Education" at bounding box center [48, 135] width 89 height 7
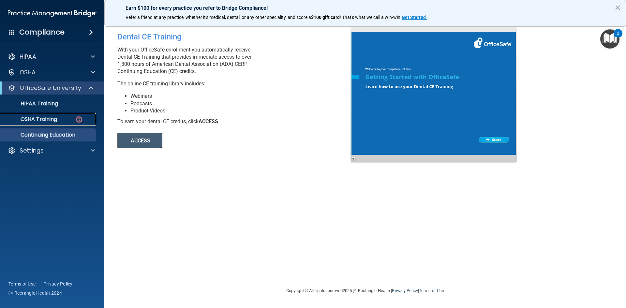
click at [52, 116] on p "OSHA Training" at bounding box center [30, 119] width 53 height 7
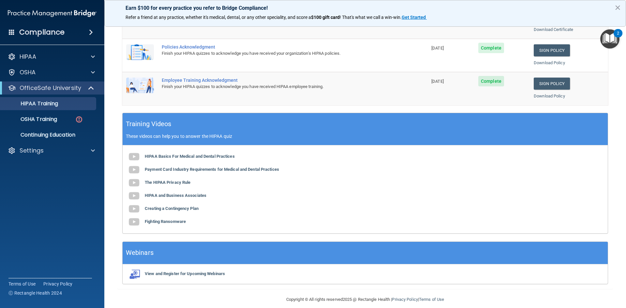
scroll to position [183, 0]
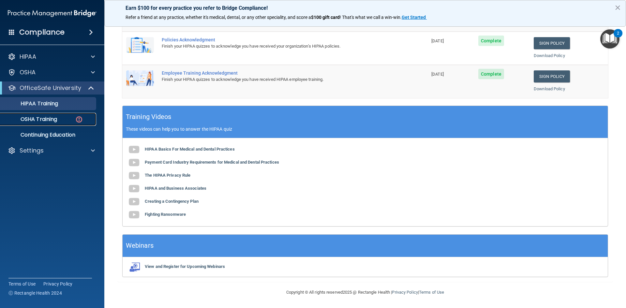
click at [45, 119] on p "OSHA Training" at bounding box center [30, 119] width 53 height 7
